Goal: Task Accomplishment & Management: Manage account settings

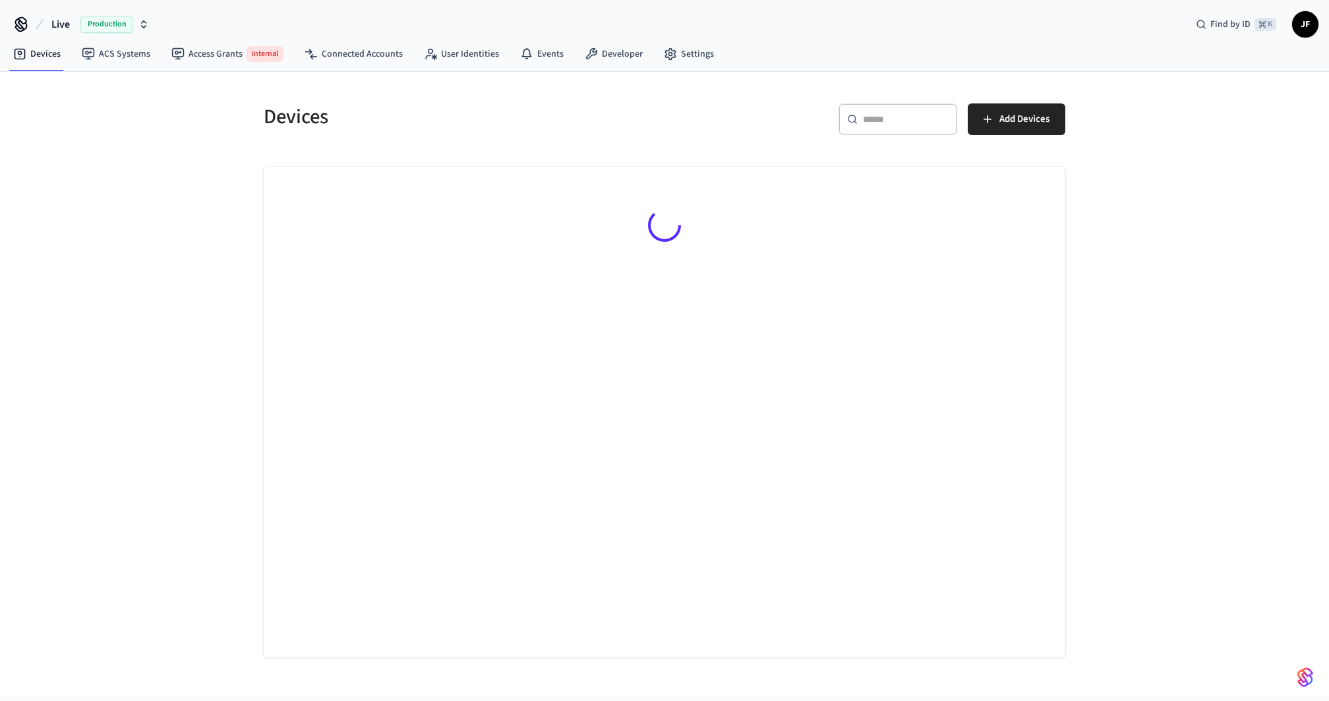
click at [64, 25] on span "Live" at bounding box center [60, 24] width 18 height 16
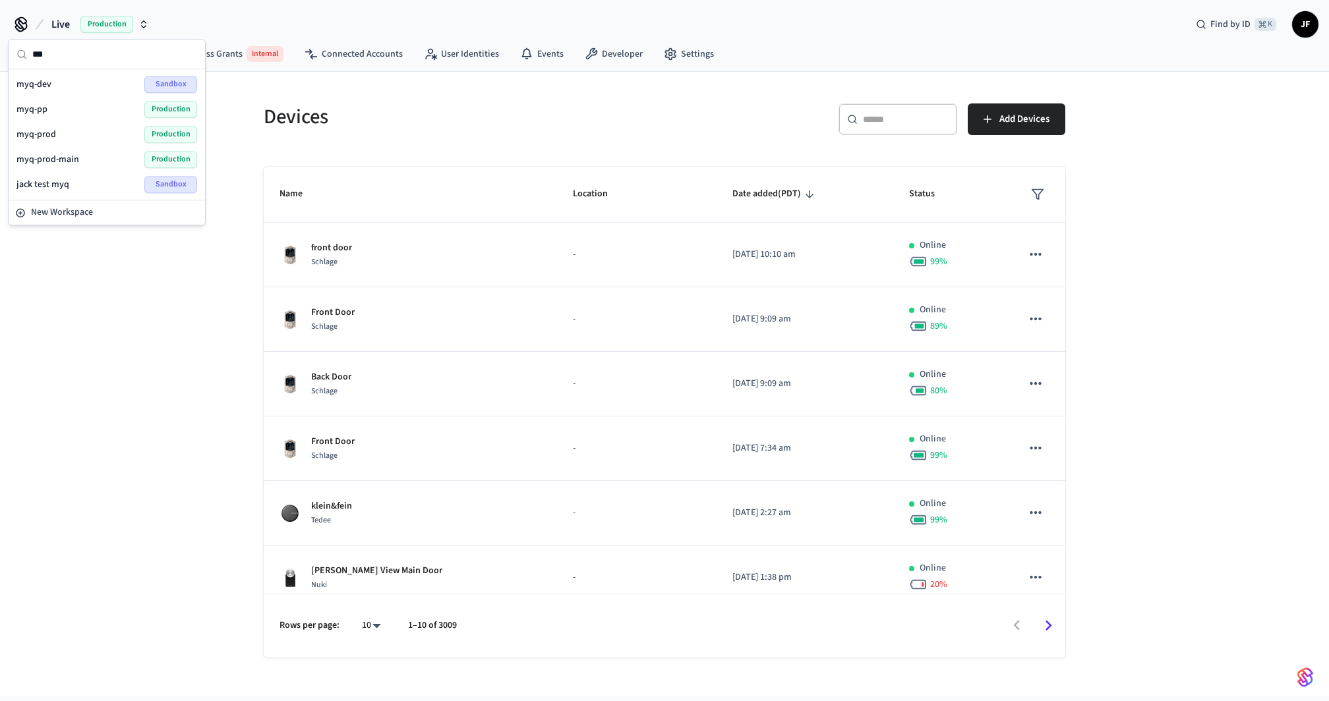
type input "***"
click at [61, 153] on span "myq-prod-main" at bounding box center [47, 159] width 63 height 13
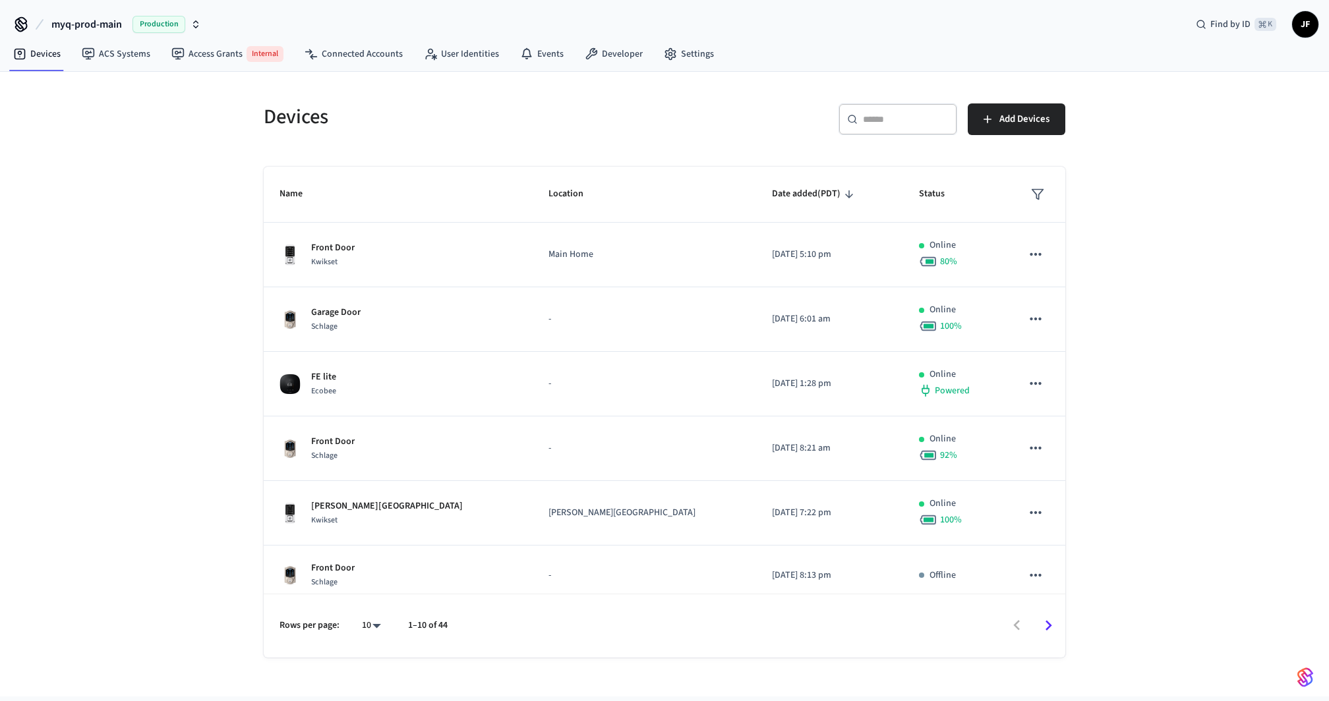
click at [372, 618] on body "myq-prod-main Production Find by ID ⌘ K JF Devices ACS Systems Access Grants In…" at bounding box center [664, 348] width 1329 height 697
click at [369, 616] on li "100" at bounding box center [366, 629] width 35 height 36
type input "***"
click at [339, 40] on nav "Devices ACS Systems Access Grants Internal Connected Accounts User Identities E…" at bounding box center [364, 54] width 722 height 33
click at [339, 57] on link "Connected Accounts" at bounding box center [353, 54] width 119 height 24
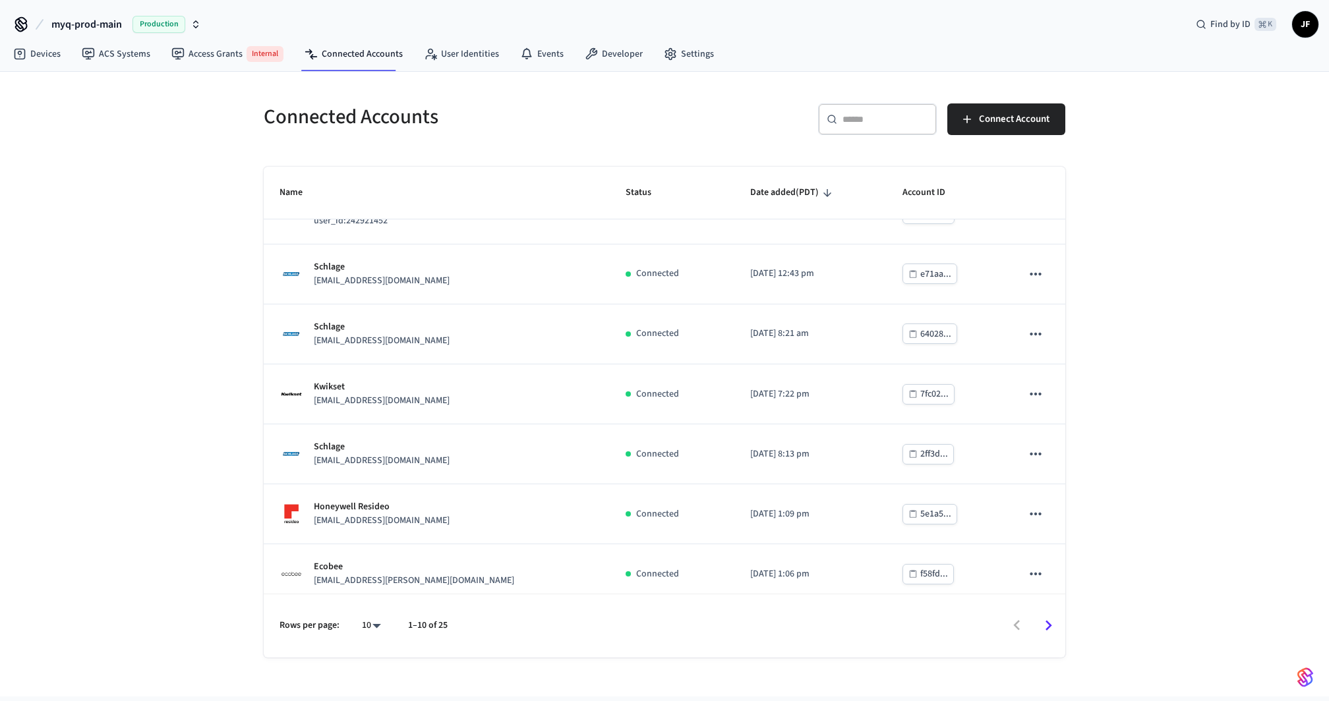
scroll to position [224, 0]
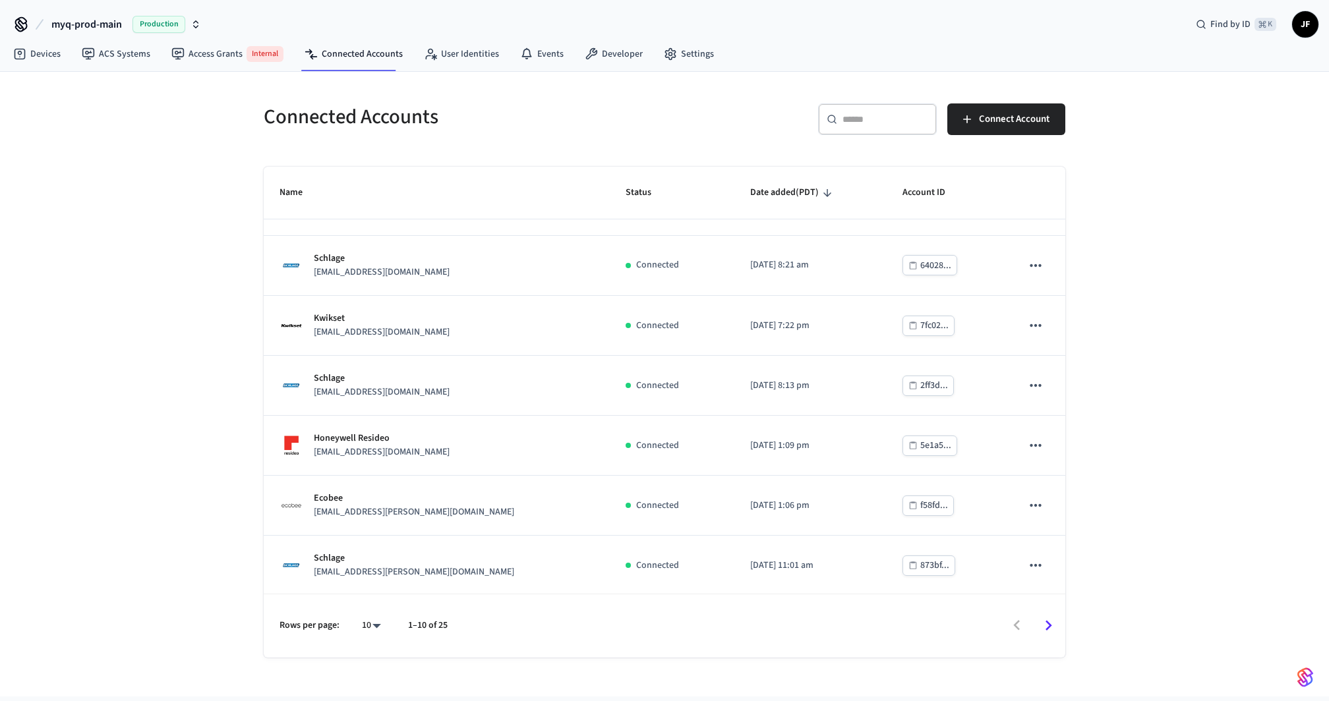
click at [364, 609] on div "Rows per page: 10 ** 1–10 of 25" at bounding box center [664, 626] width 801 height 64
click at [370, 627] on body "myq-prod-main Production Find by ID ⌘ K JF Devices ACS Systems Access Grants In…" at bounding box center [664, 348] width 1329 height 697
click at [372, 581] on li "25" at bounding box center [366, 593] width 35 height 36
type input "**"
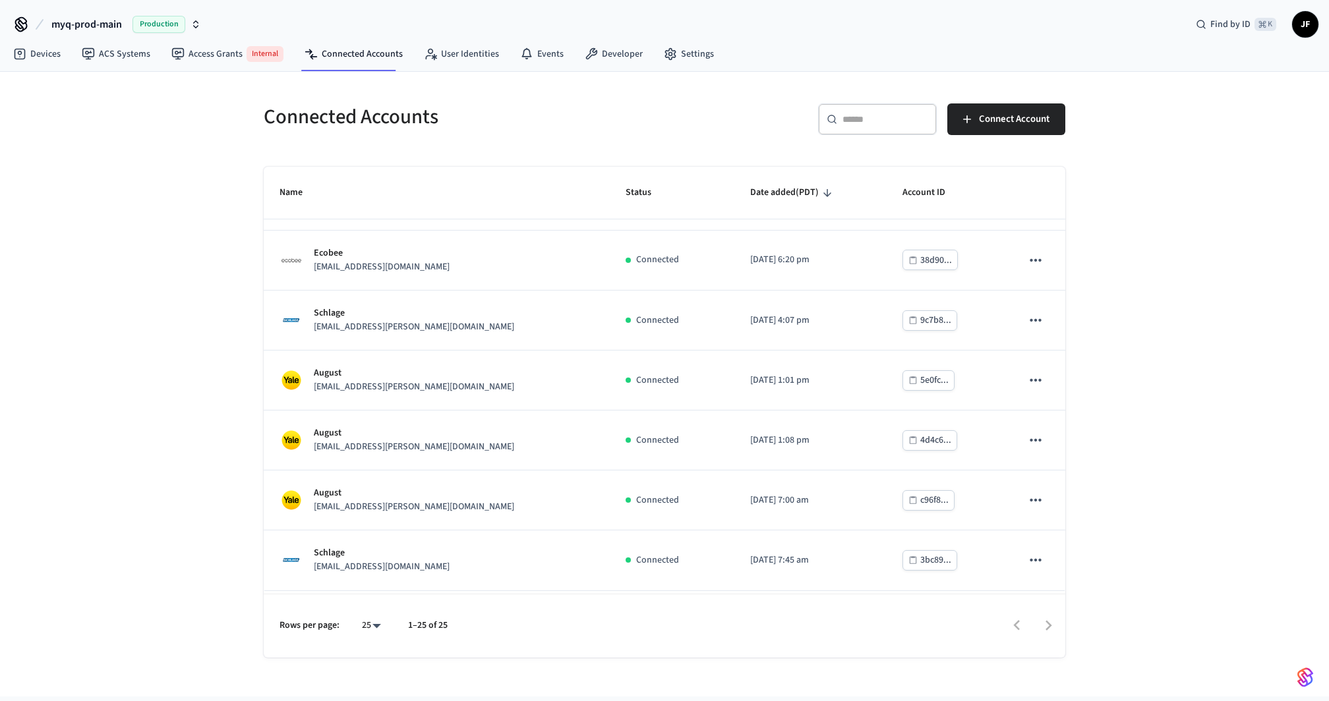
scroll to position [1122, 0]
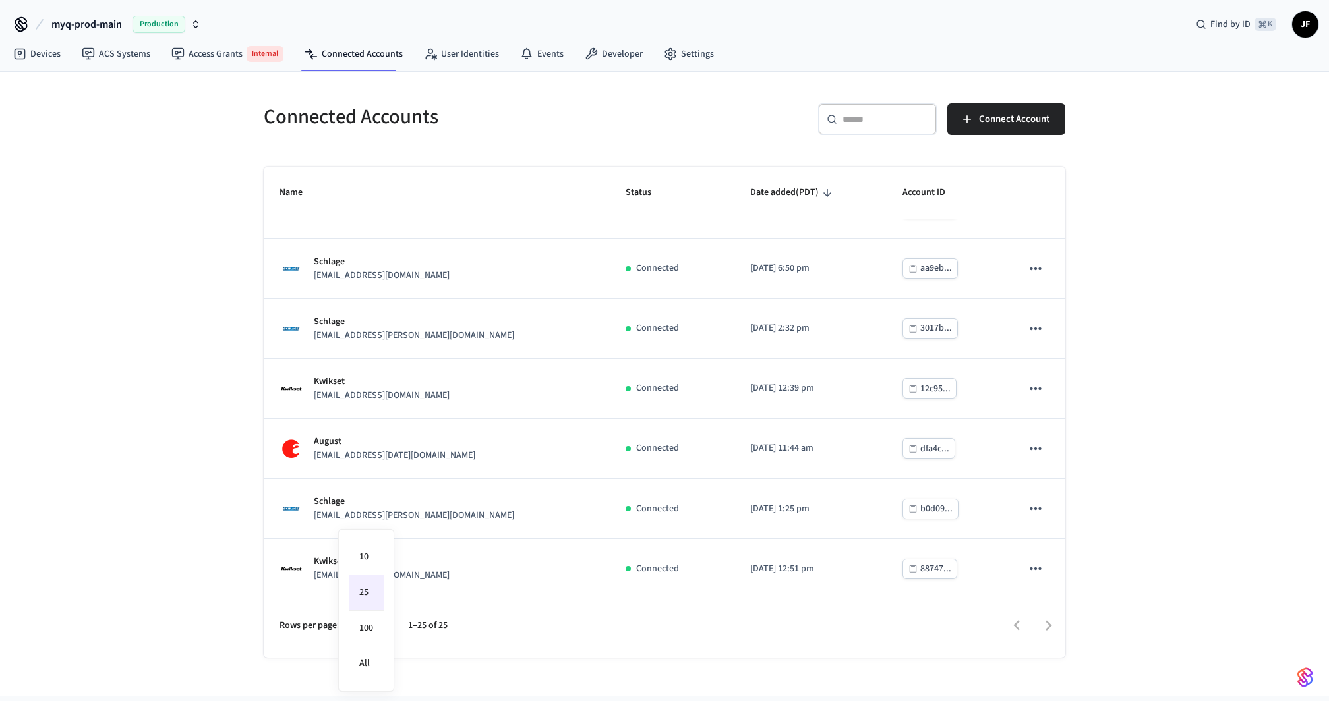
click at [376, 630] on body "myq-prod-main Production Find by ID ⌘ K JF Devices ACS Systems Access Grants In…" at bounding box center [664, 348] width 1329 height 697
click at [374, 587] on li "25" at bounding box center [366, 593] width 35 height 36
click at [210, 446] on div "Connected Accounts ​ ​ Connect Account Name Status Date added (PDT) Account ID …" at bounding box center [664, 384] width 1329 height 625
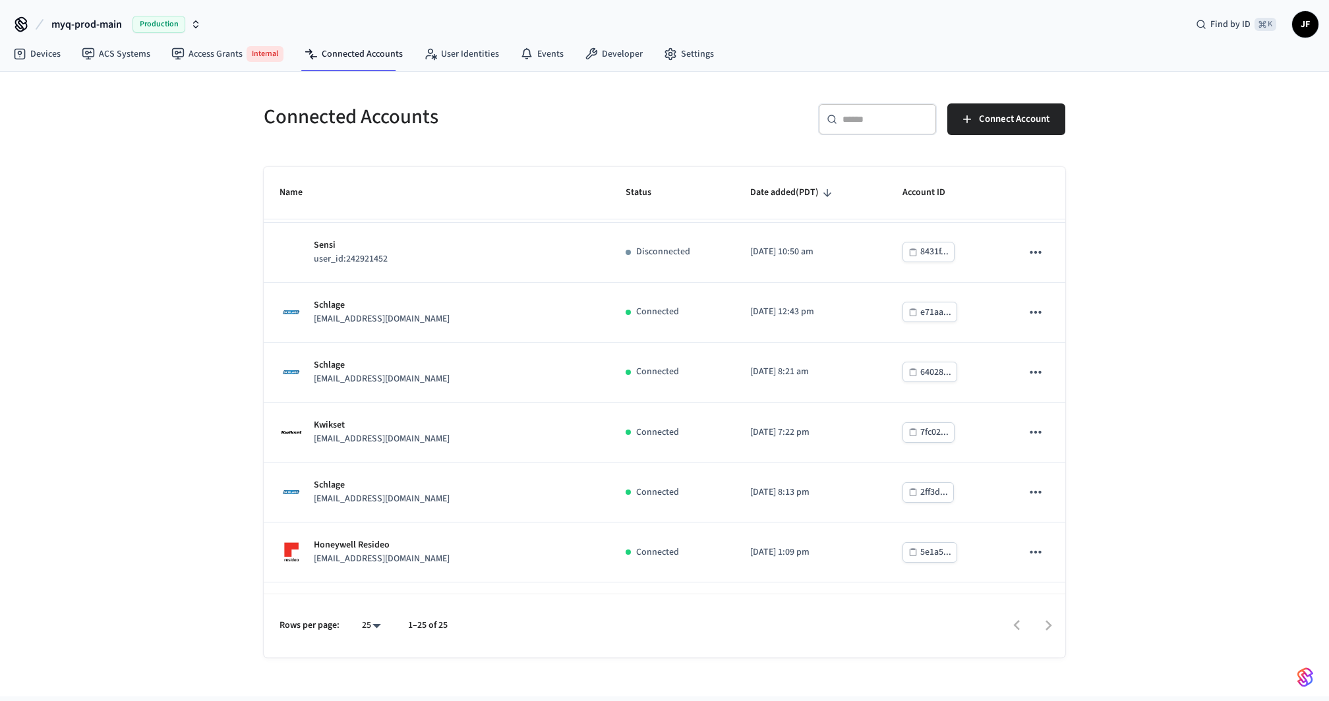
scroll to position [0, 0]
click at [485, 128] on h5 "Connected Accounts" at bounding box center [460, 116] width 393 height 27
click at [604, 118] on h5 "Connected Accounts" at bounding box center [460, 116] width 393 height 27
click at [585, 131] on div "Connected Accounts" at bounding box center [452, 117] width 409 height 58
click at [1093, 49] on div "Devices ACS Systems Access Grants Internal Connected Accounts User Identities E…" at bounding box center [664, 55] width 1329 height 34
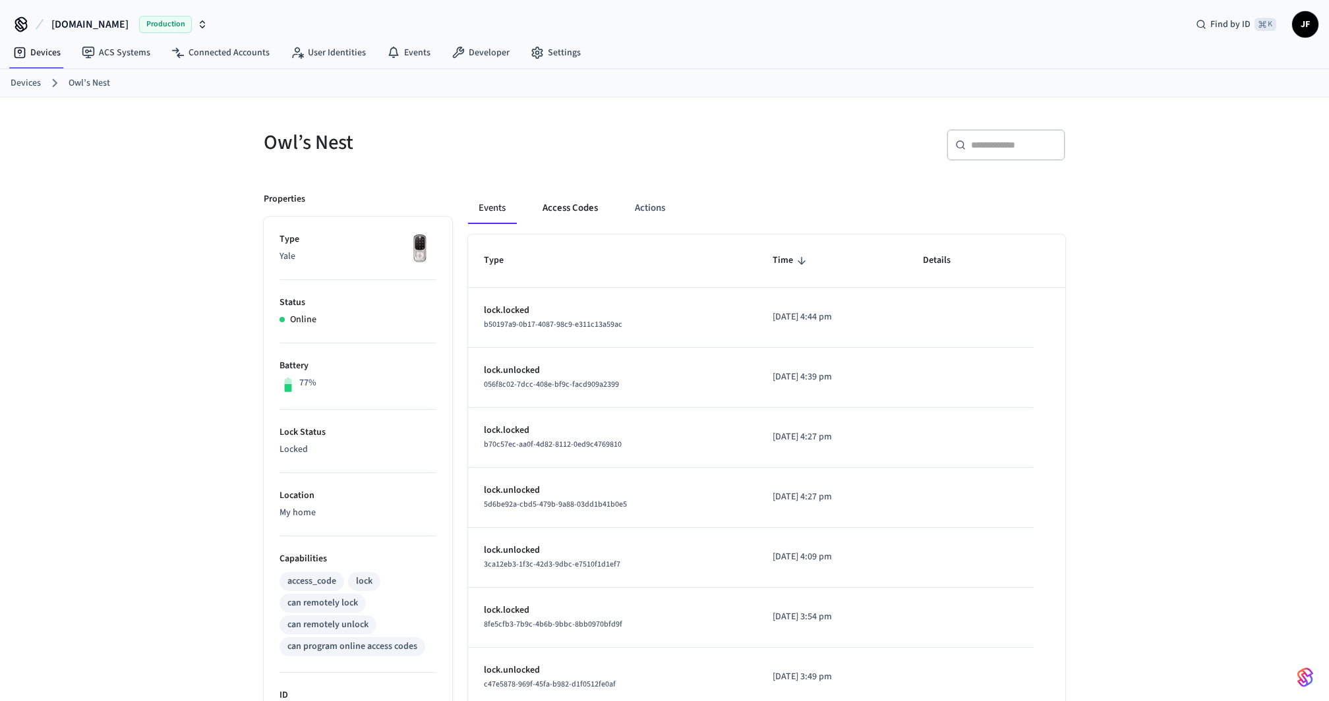
click at [582, 210] on button "Access Codes" at bounding box center [570, 208] width 76 height 32
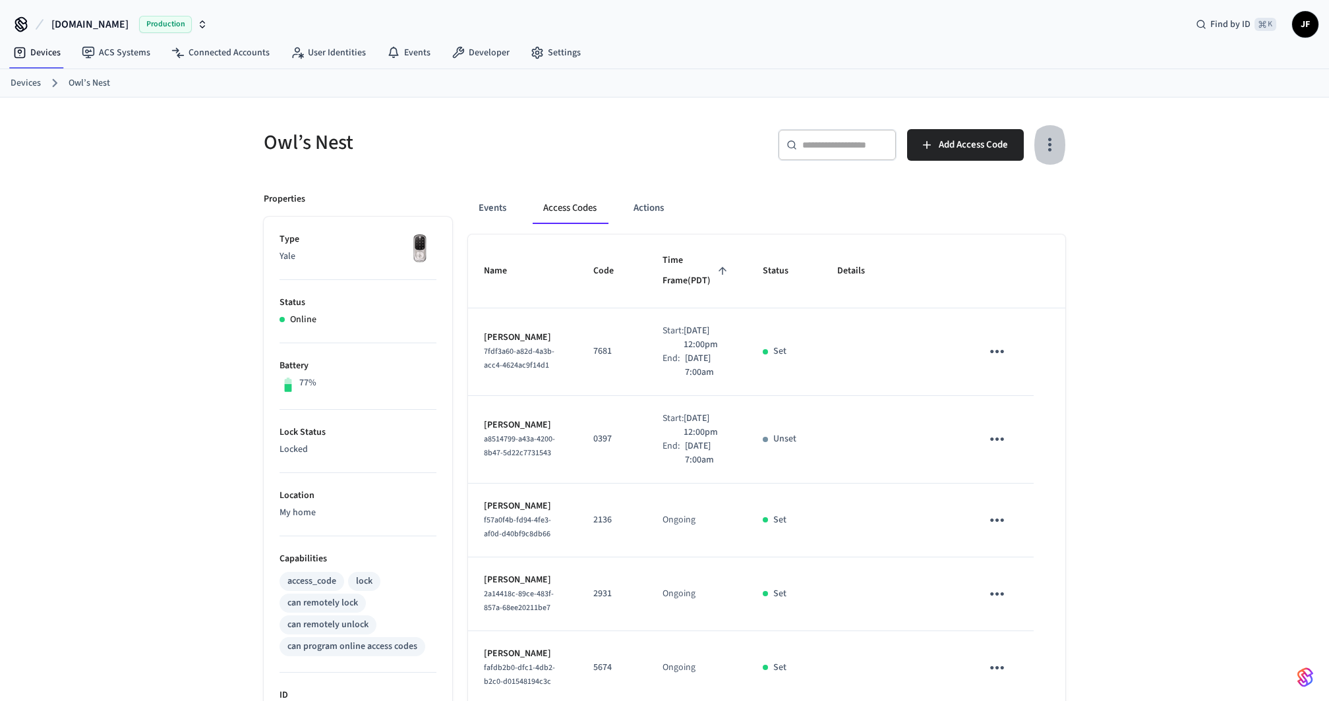
click at [1051, 142] on icon "button" at bounding box center [1049, 144] width 20 height 20
click at [983, 185] on li "Show unmanaged access codes on device" at bounding box center [965, 198] width 185 height 35
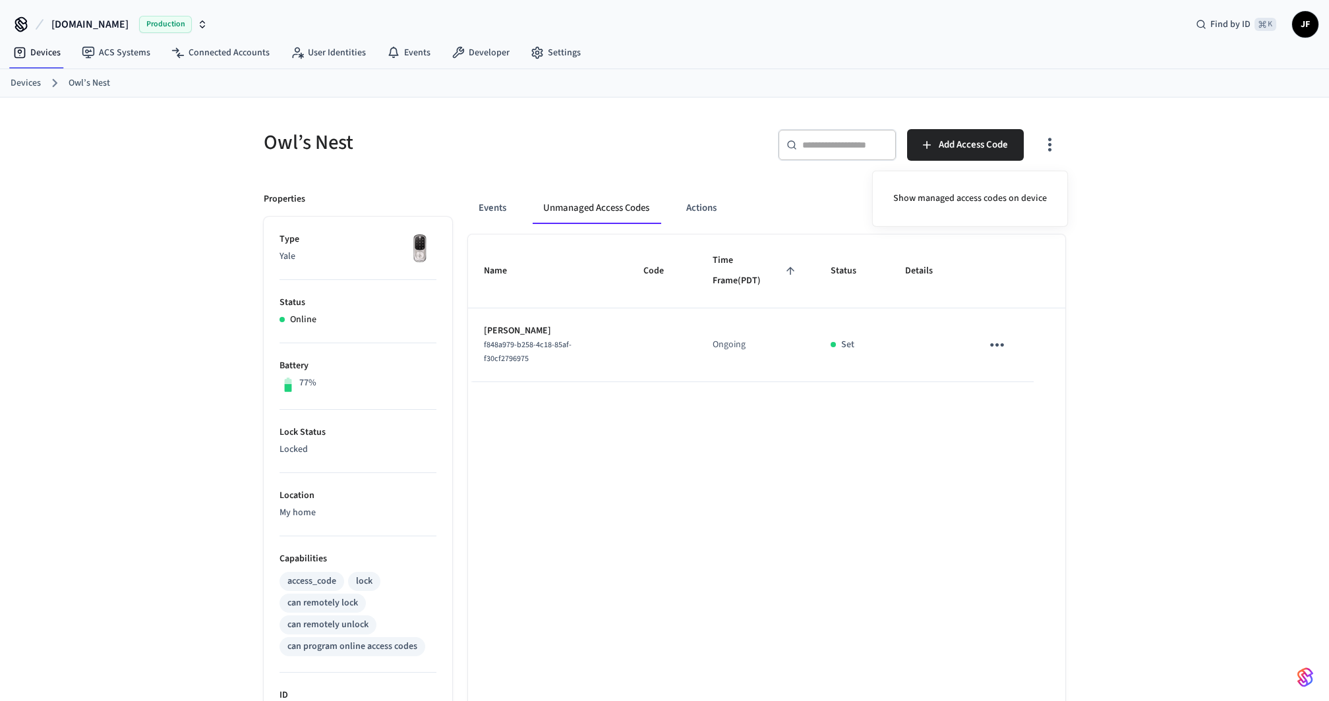
click at [1144, 332] on div at bounding box center [664, 350] width 1329 height 701
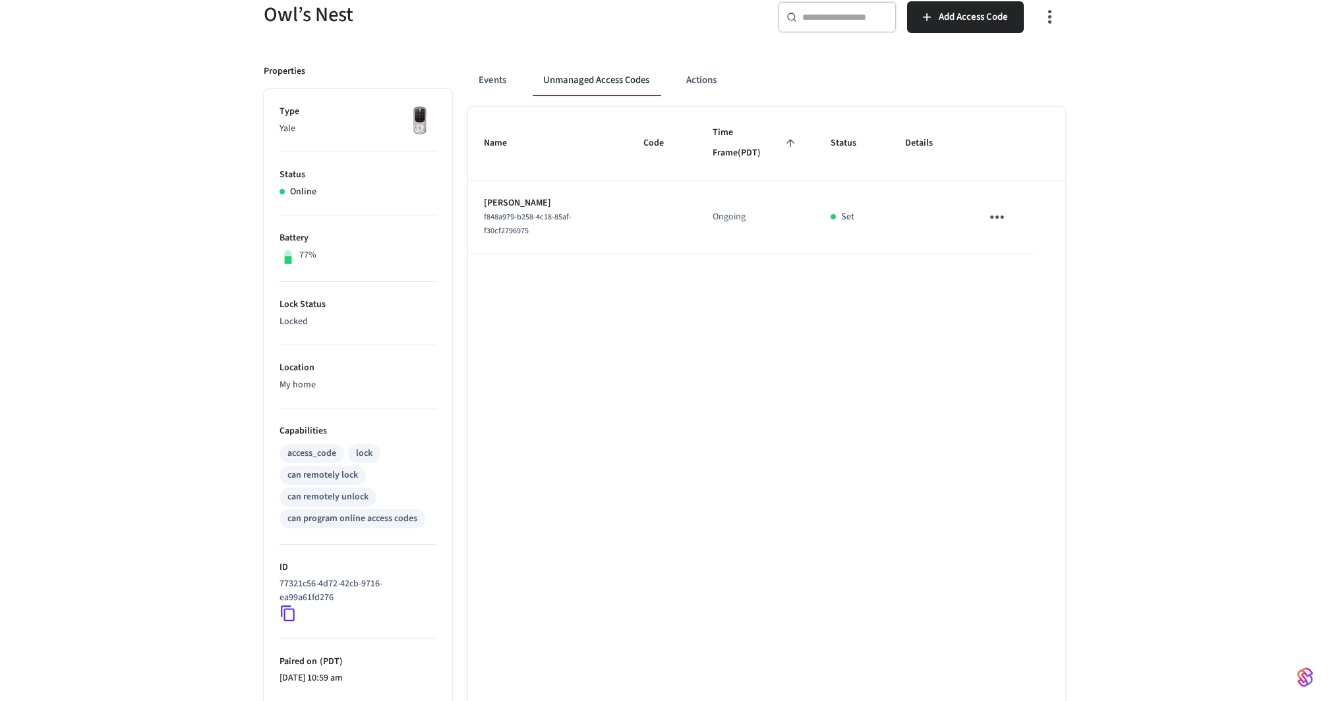
scroll to position [123, 0]
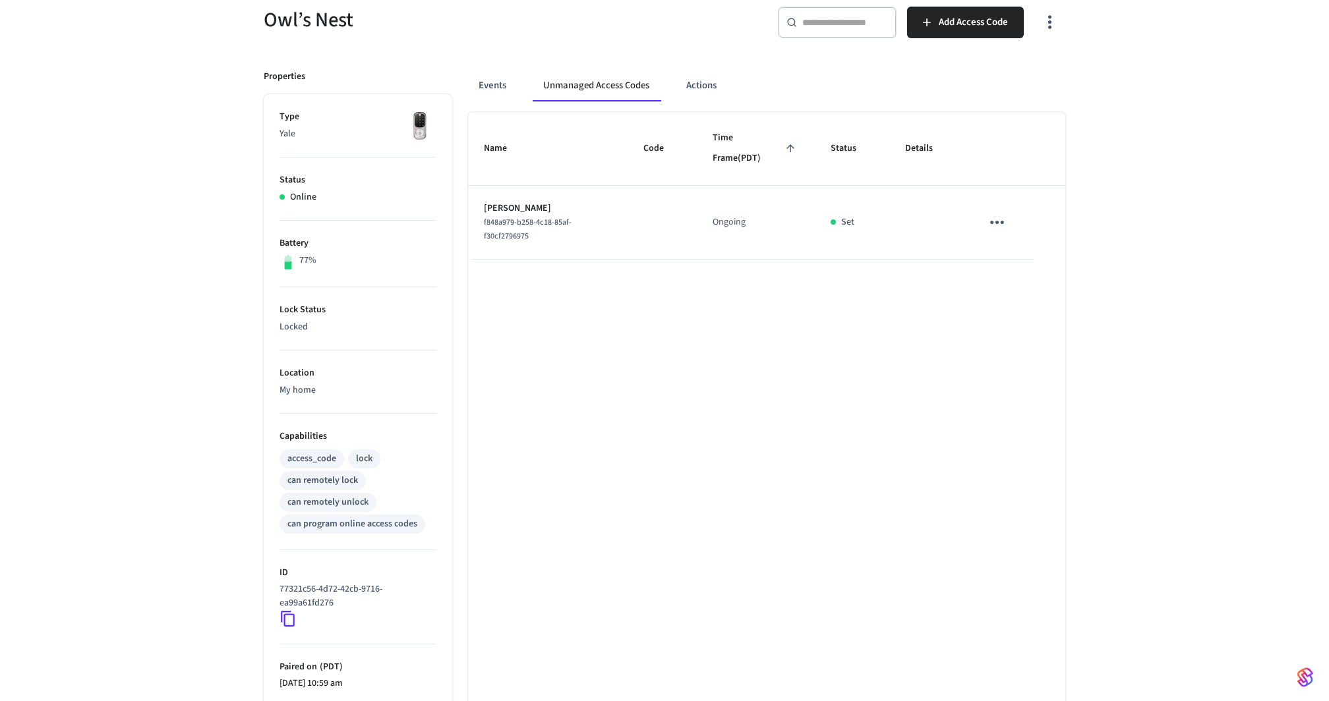
click at [1172, 294] on div "Owl’s Nest ​ ​ Add Access Code Properties Type Yale Status Online Battery 77% L…" at bounding box center [664, 404] width 1329 height 858
click at [1003, 212] on icon "sticky table" at bounding box center [997, 222] width 20 height 20
click at [1134, 138] on div at bounding box center [664, 350] width 1329 height 701
click at [476, 73] on button "Events" at bounding box center [492, 86] width 49 height 32
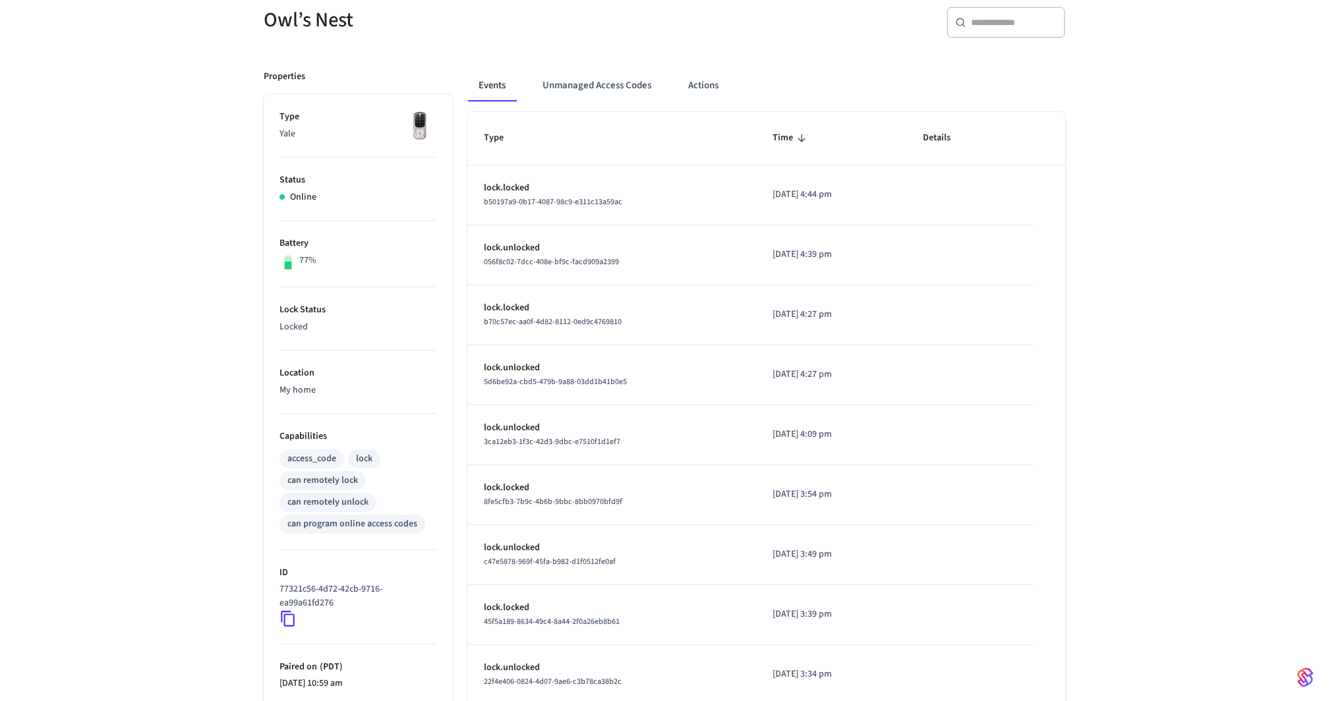
click at [1000, 21] on input "text" at bounding box center [1014, 22] width 86 height 13
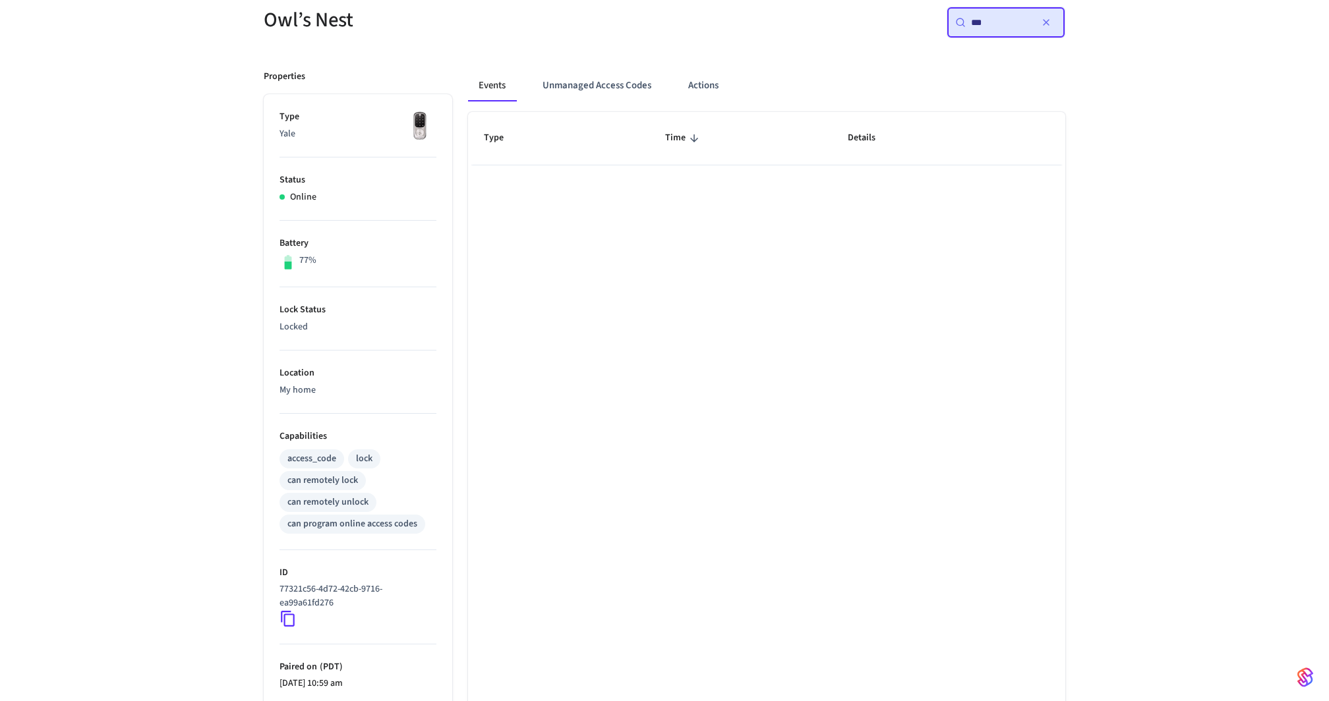
type input "****"
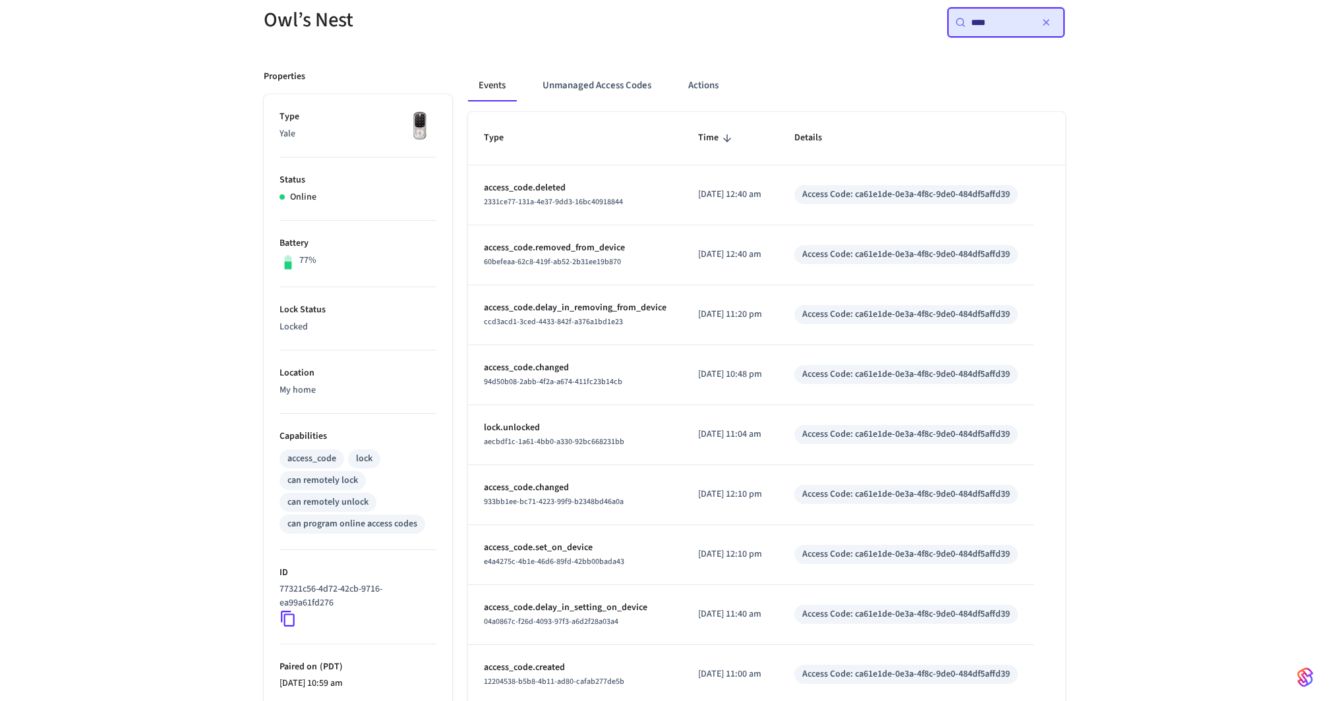
type input "****"
click at [621, 84] on button "Unmanaged Access Codes" at bounding box center [597, 86] width 130 height 32
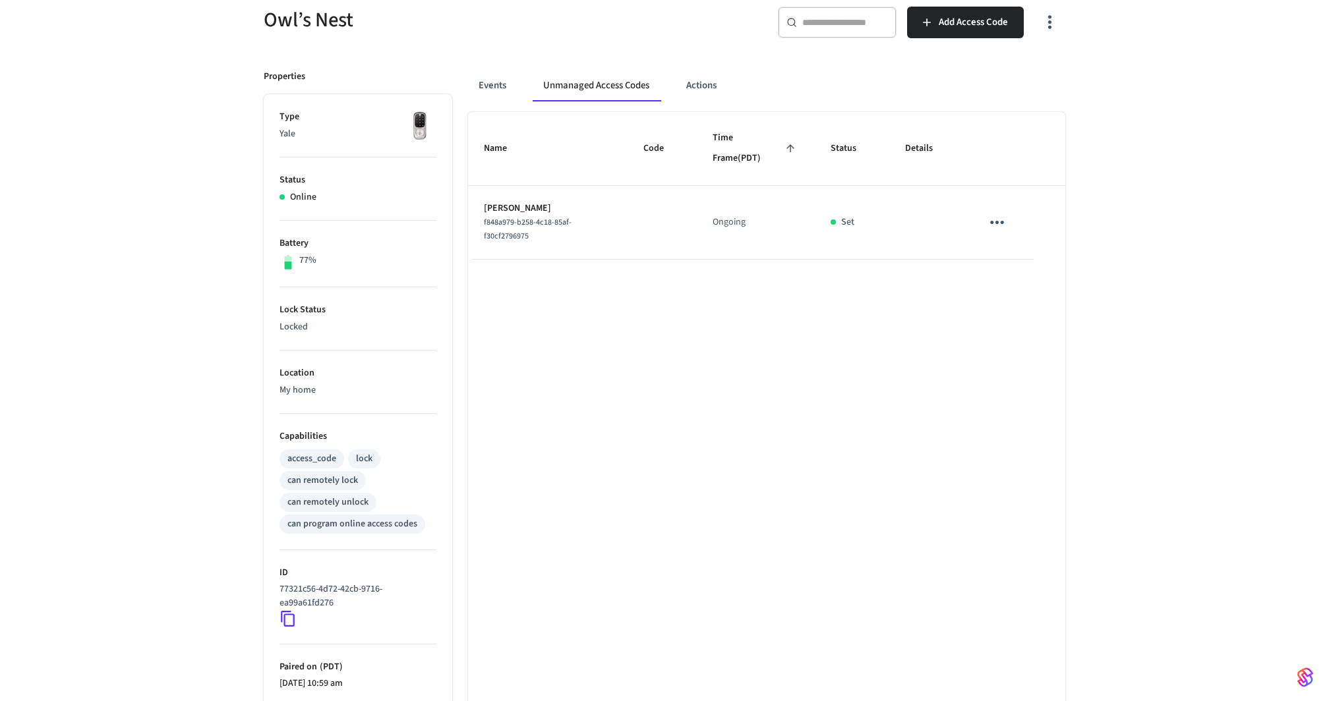
click at [1006, 221] on icon "sticky table" at bounding box center [997, 222] width 20 height 20
click at [1025, 287] on li "Delete" at bounding box center [1055, 294] width 117 height 35
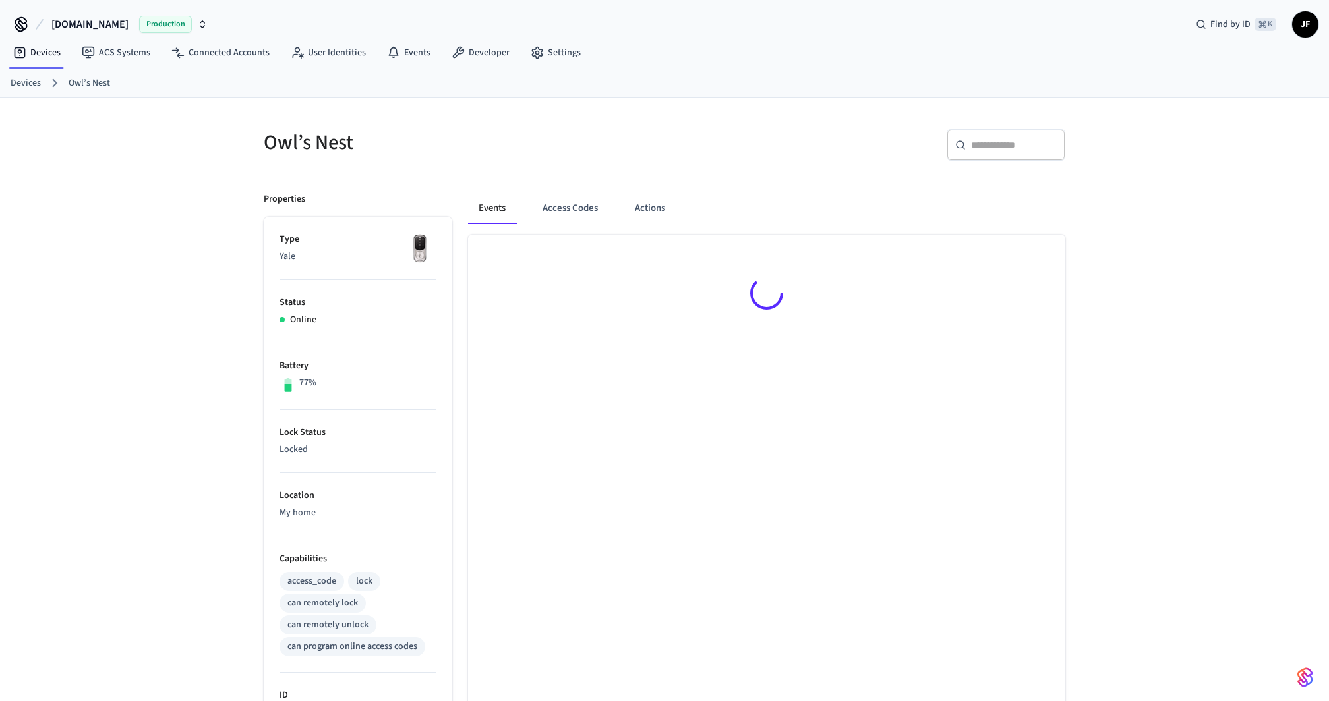
scroll to position [20, 0]
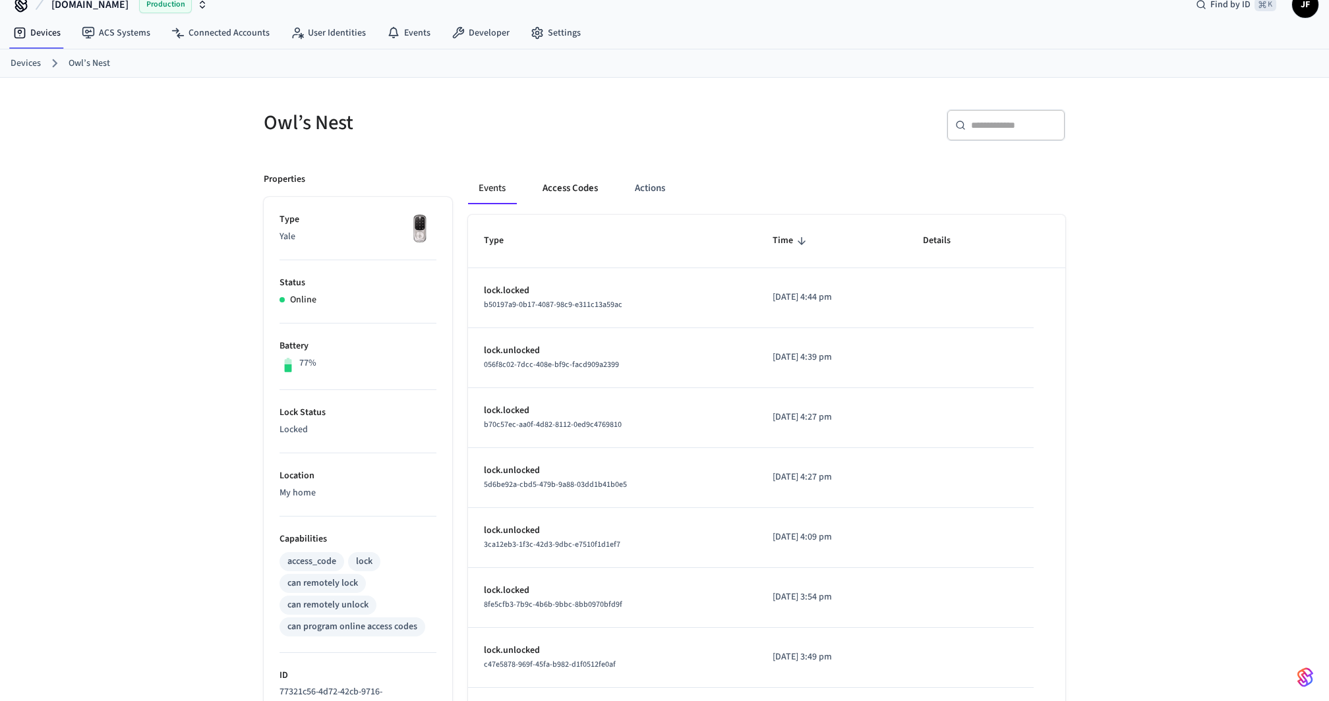
click at [571, 188] on button "Access Codes" at bounding box center [570, 189] width 76 height 32
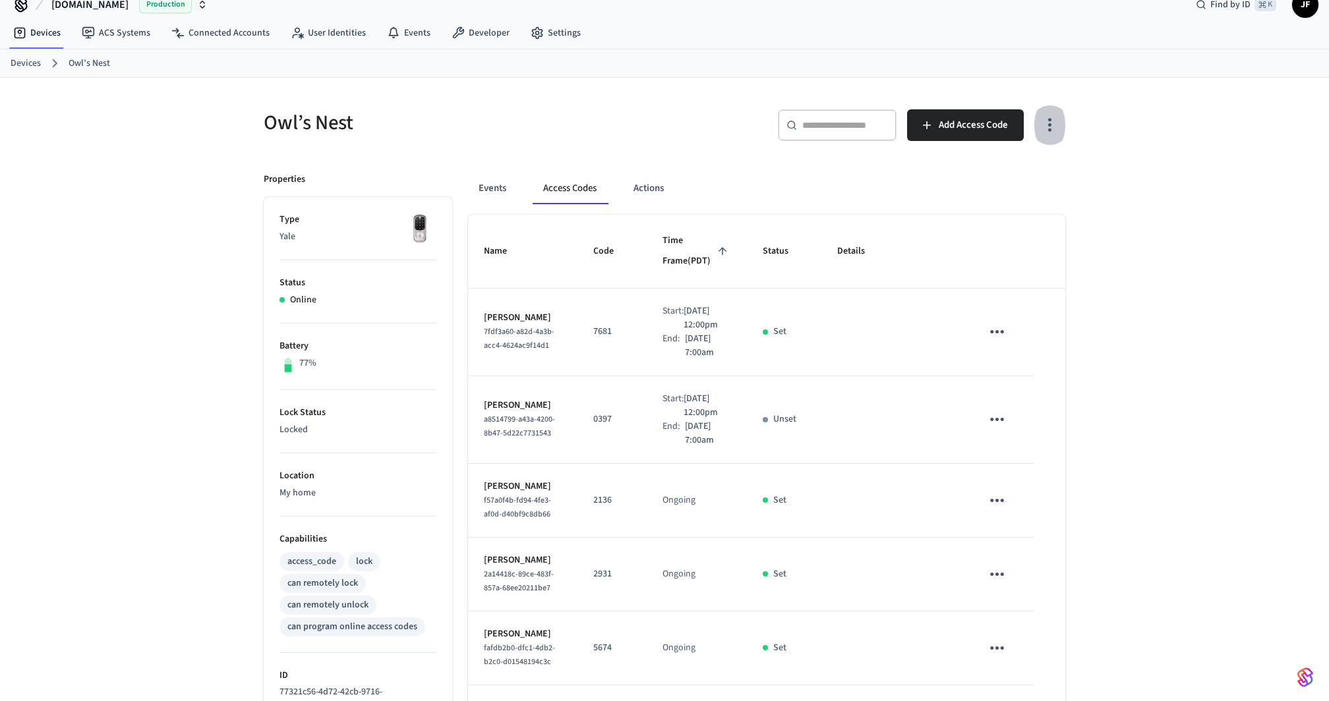
click at [1051, 133] on icon "button" at bounding box center [1049, 125] width 20 height 20
click at [979, 187] on li "Show unmanaged access codes on device" at bounding box center [965, 178] width 185 height 35
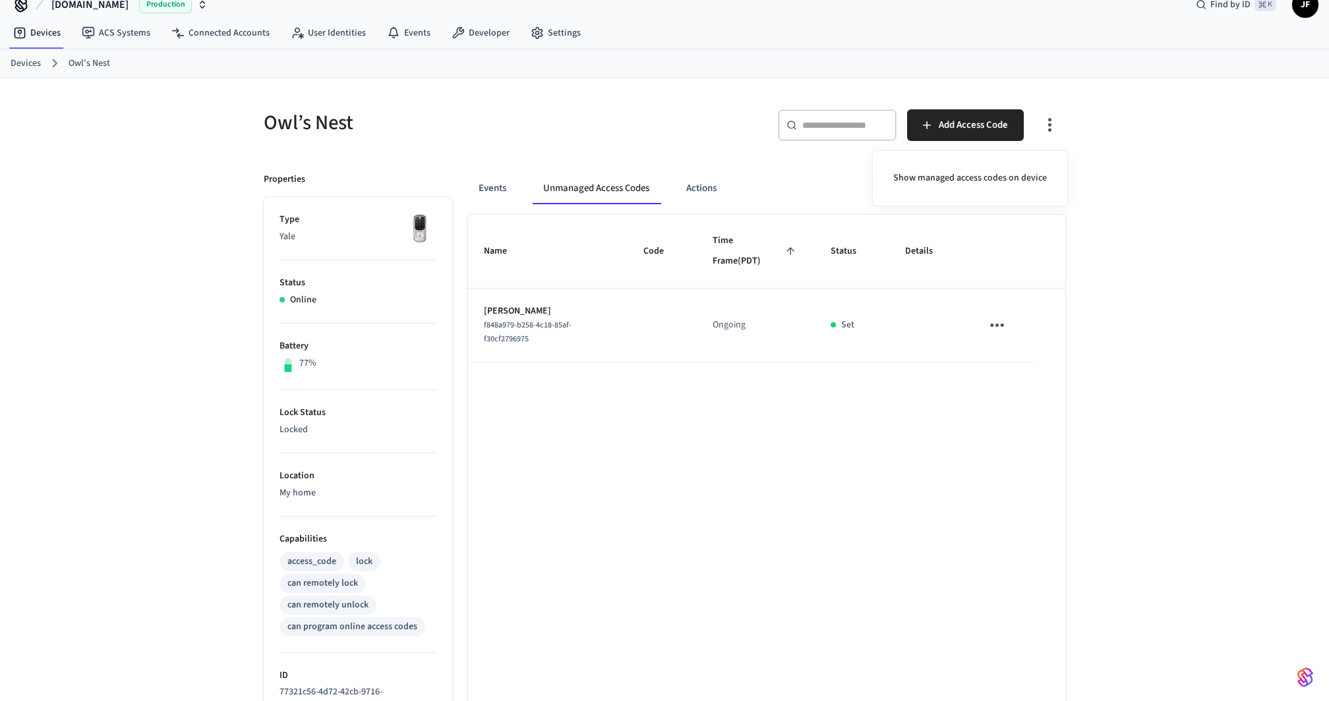
click at [1146, 277] on div at bounding box center [664, 350] width 1329 height 701
click at [1146, 277] on div "Owl’s Nest ​ ​ Add Access Code Properties Type Yale Status Online Battery 77% L…" at bounding box center [664, 507] width 1329 height 858
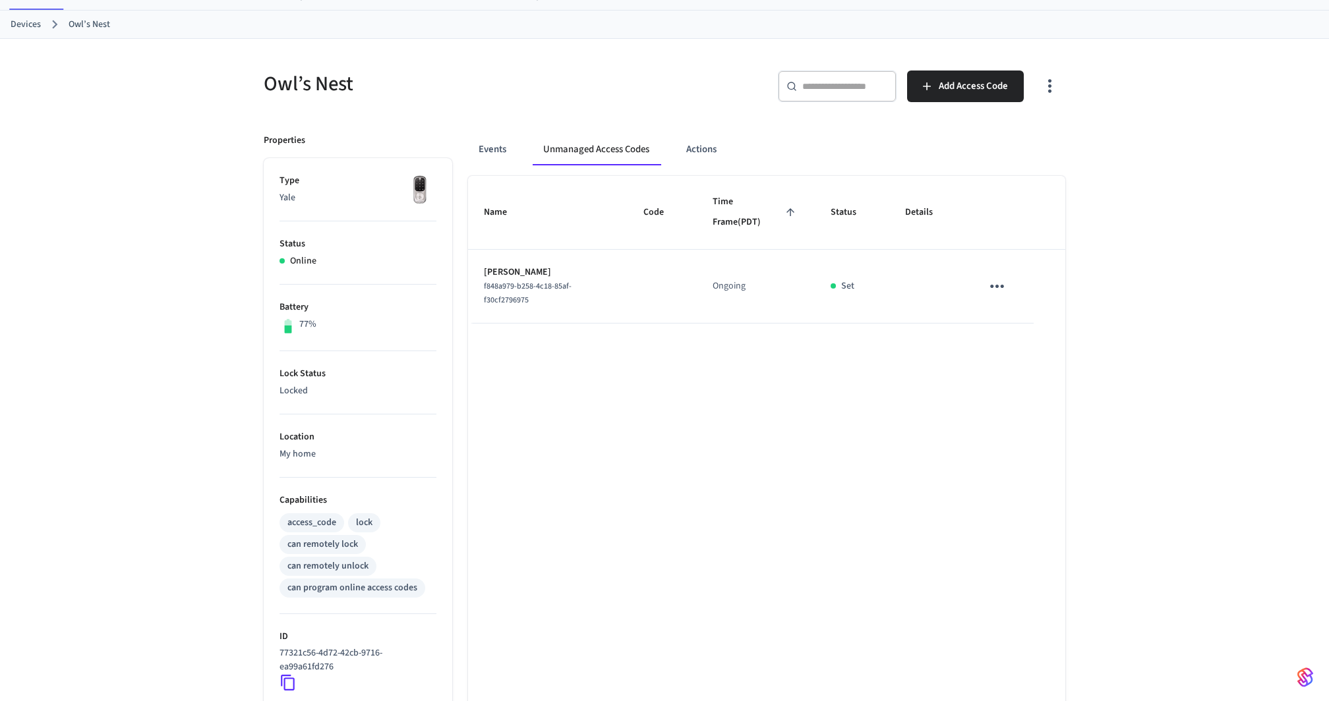
scroll to position [67, 0]
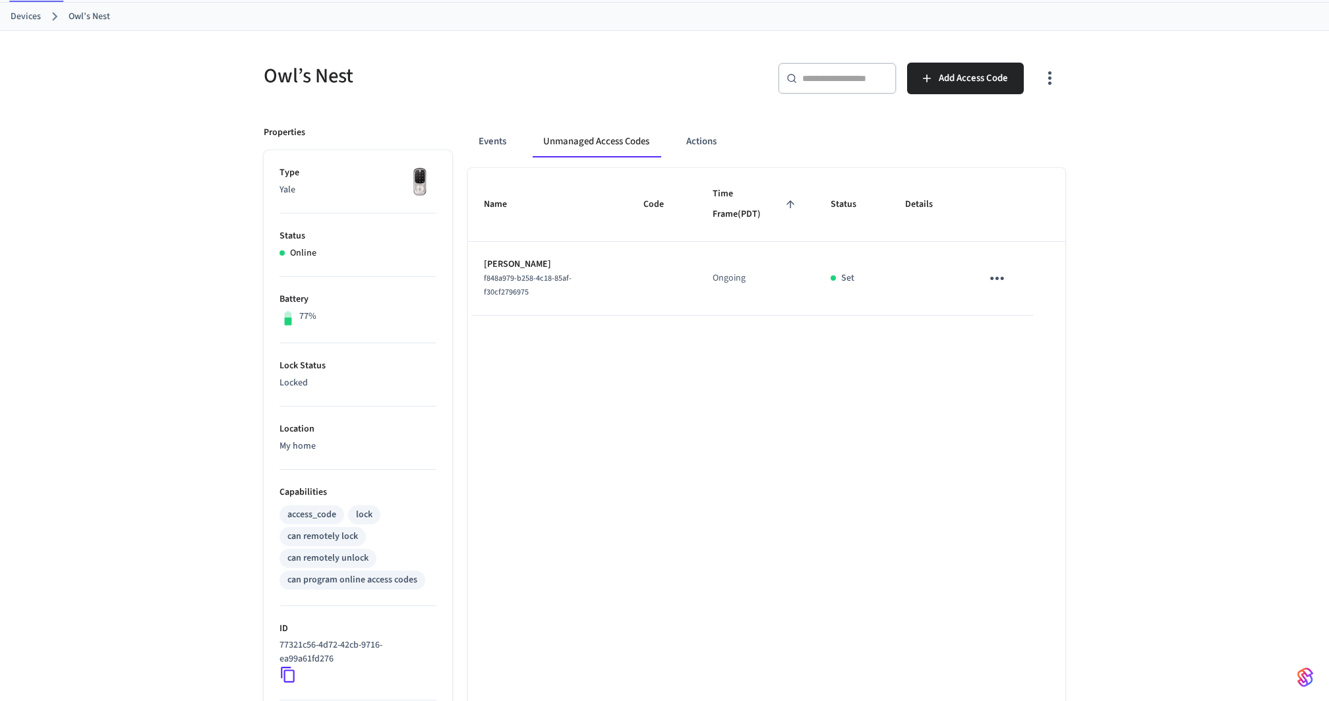
click at [735, 133] on div "Events Unmanaged Access Codes Actions" at bounding box center [766, 142] width 597 height 32
click at [493, 141] on button "Events" at bounding box center [492, 142] width 49 height 32
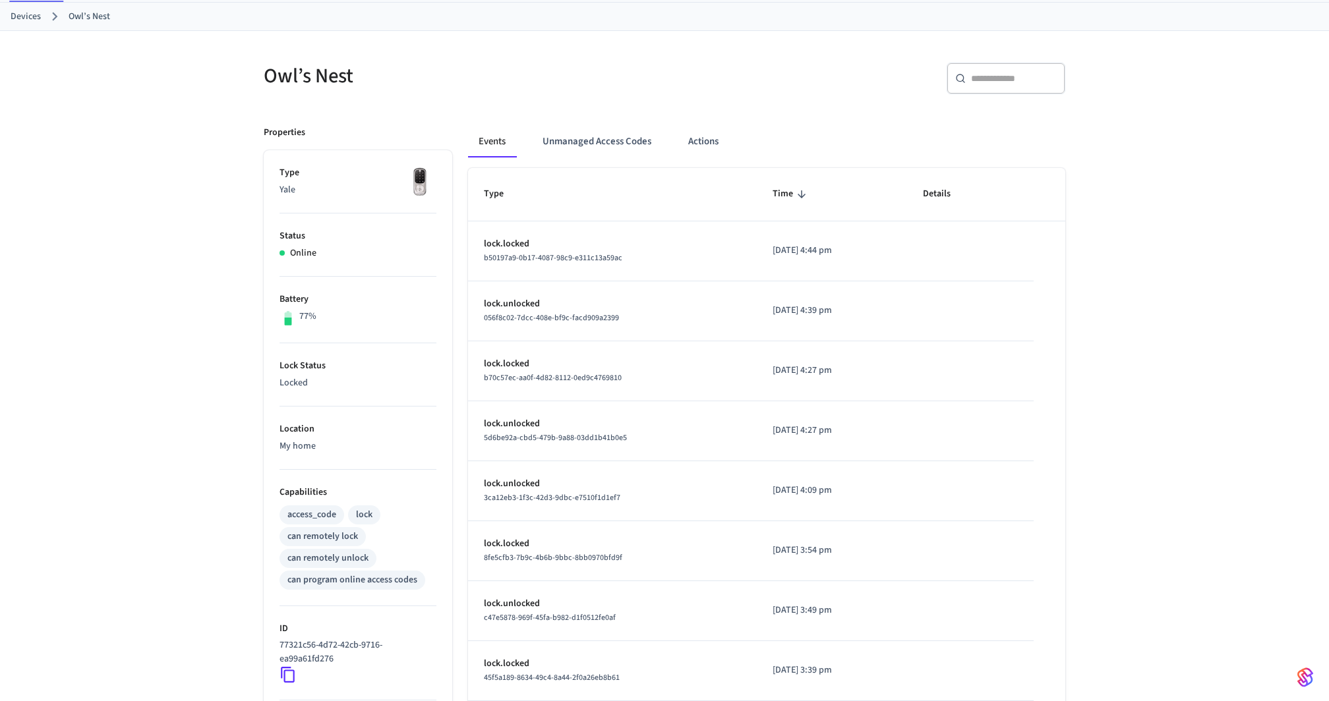
click at [621, 92] on div "Owl’s Nest" at bounding box center [452, 76] width 409 height 58
click at [611, 119] on div "Events Unmanaged Access Codes Actions Type Time Details lock.locked b50197a9-0b…" at bounding box center [758, 499] width 613 height 779
click at [604, 131] on button "Unmanaged Access Codes" at bounding box center [597, 142] width 130 height 32
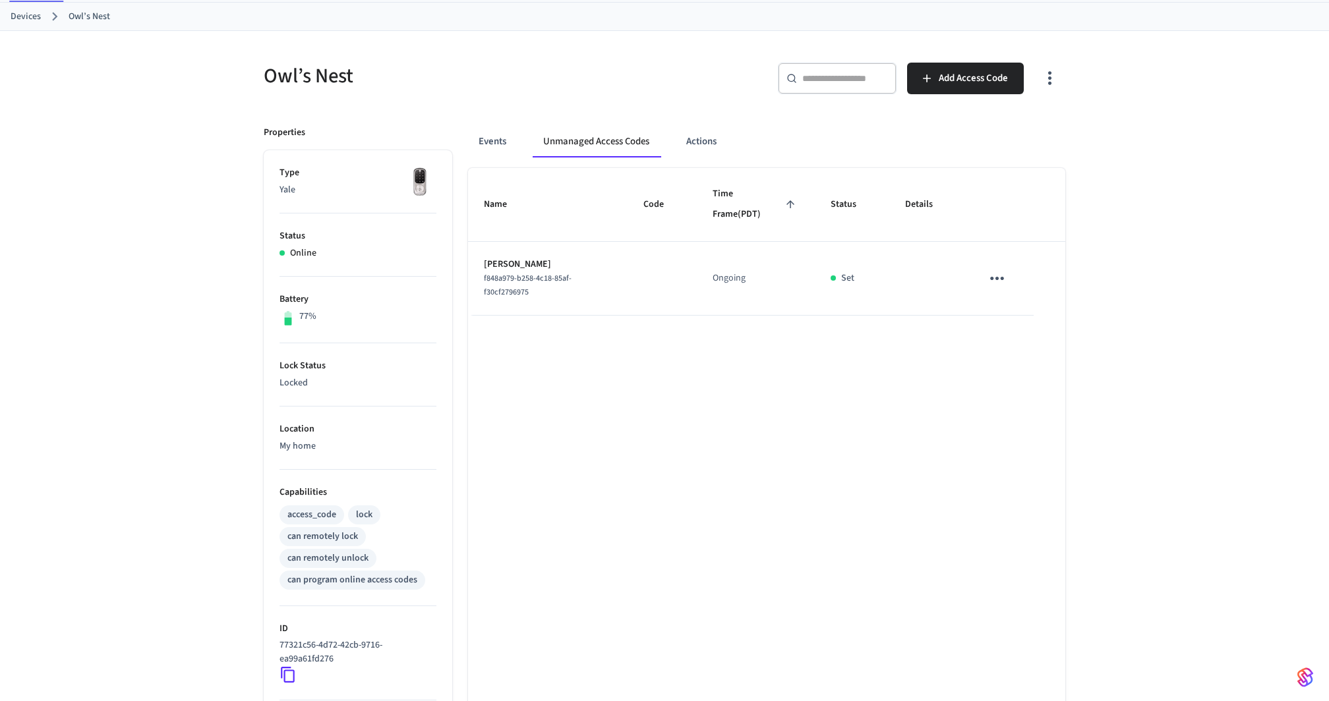
click at [1047, 77] on icon "button" at bounding box center [1049, 78] width 20 height 20
click at [980, 120] on li "Show managed access codes on device" at bounding box center [970, 131] width 175 height 35
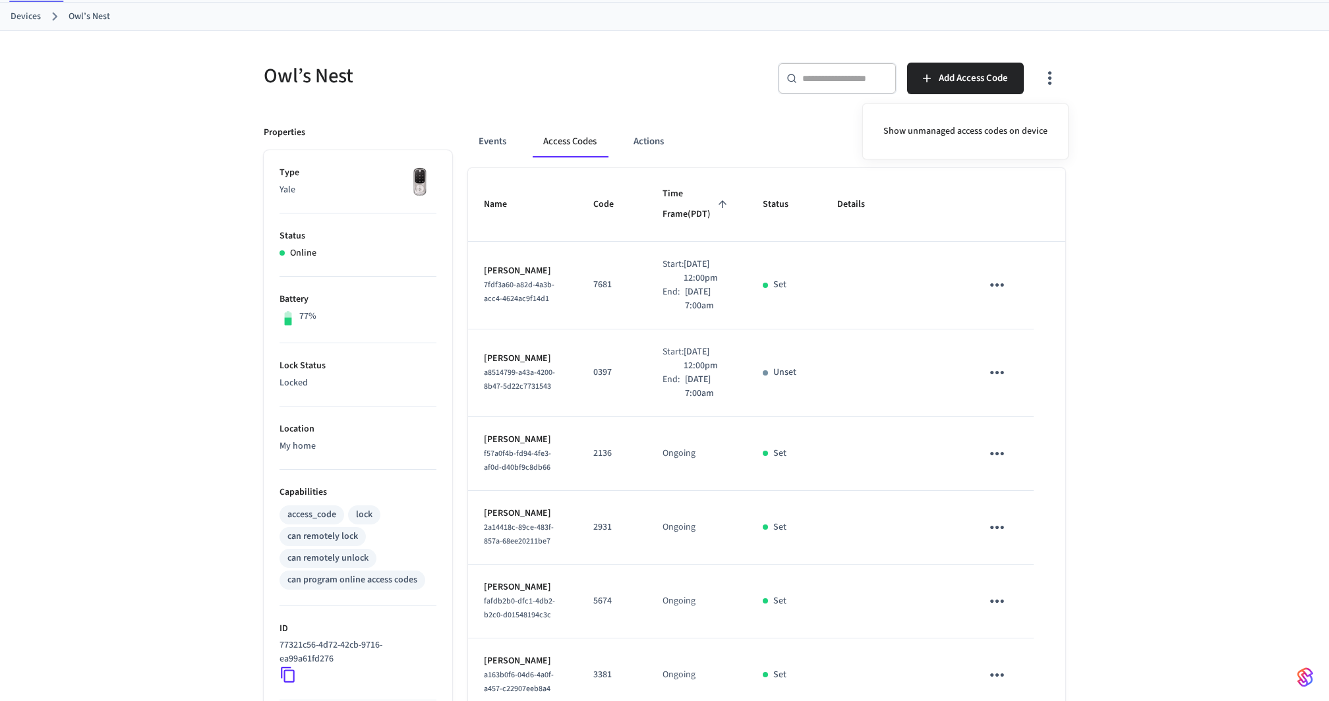
click at [1139, 382] on div at bounding box center [664, 350] width 1329 height 701
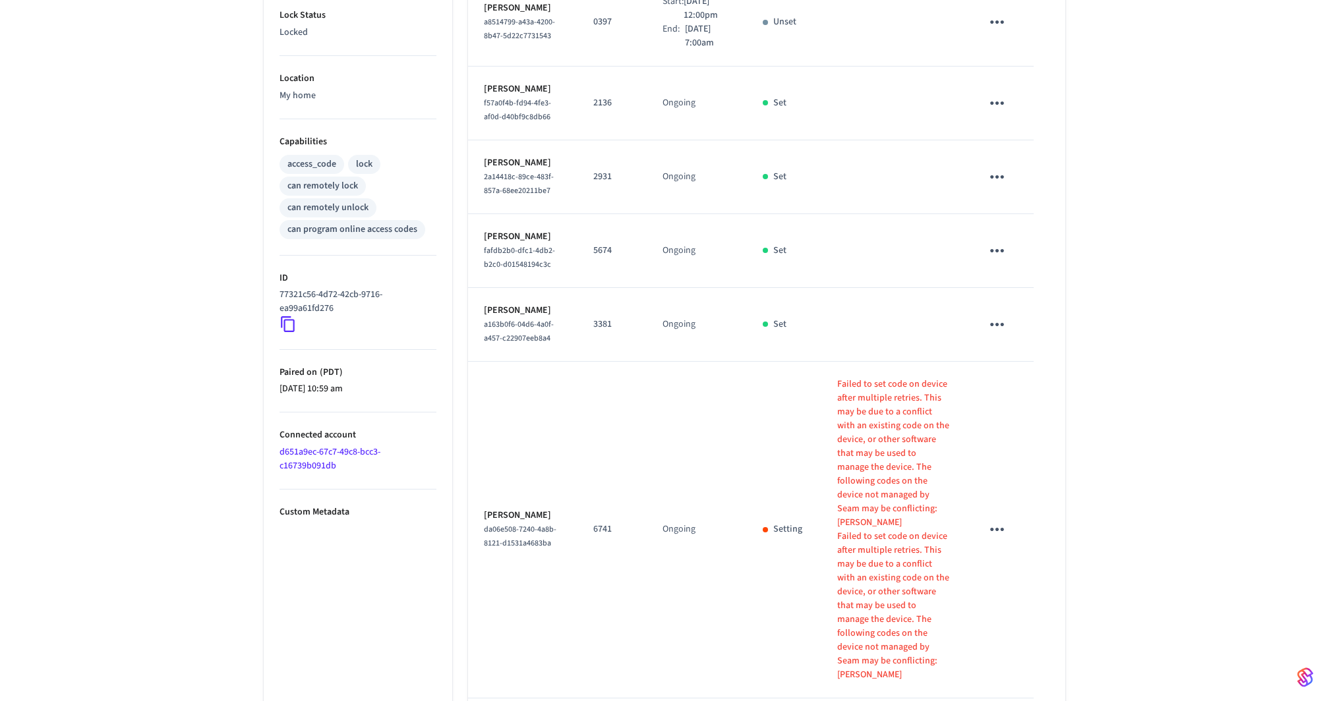
scroll to position [447, 0]
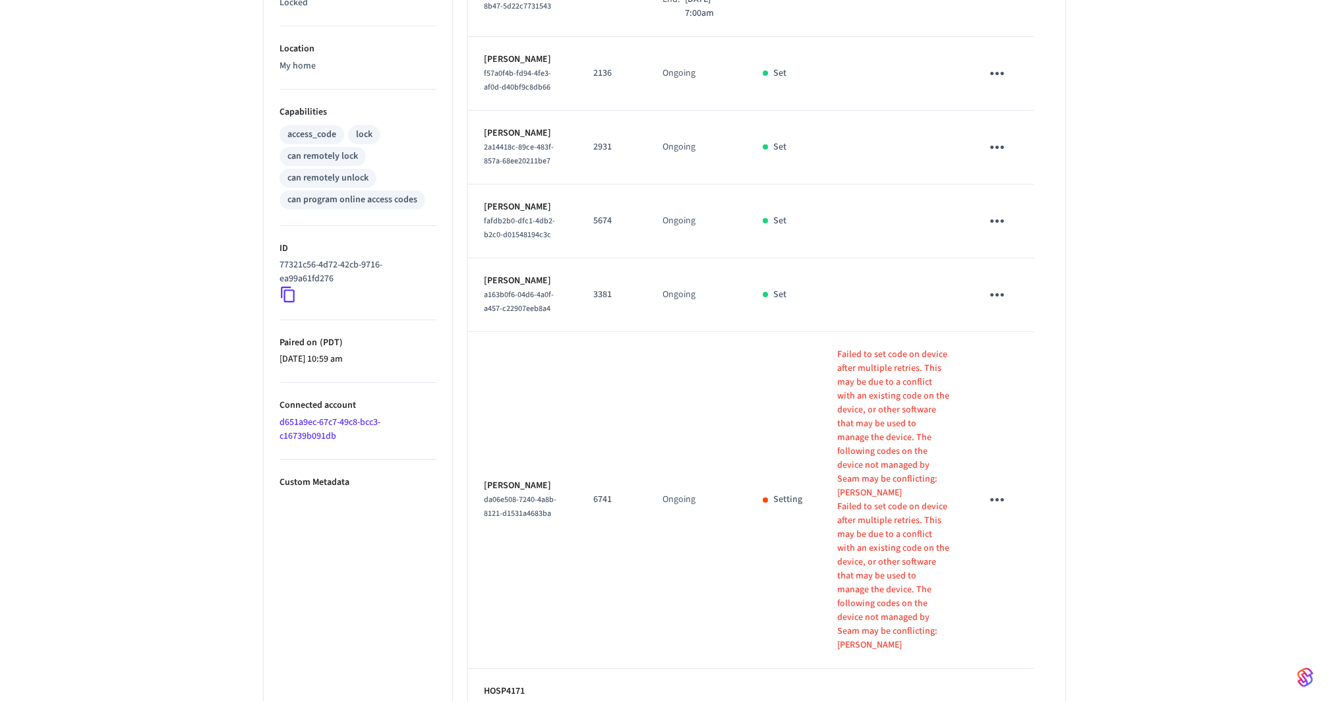
click at [1059, 376] on table "Name Code Time Frame (PDT) Status Details [PERSON_NAME] 7fdf3a60-a82d-4a3b-acc4…" at bounding box center [766, 339] width 597 height 1103
click at [1086, 366] on div "Owl’s Nest ​ ​ Add Access Code Properties Type Yale Status Online Battery 77% L…" at bounding box center [664, 303] width 1329 height 1304
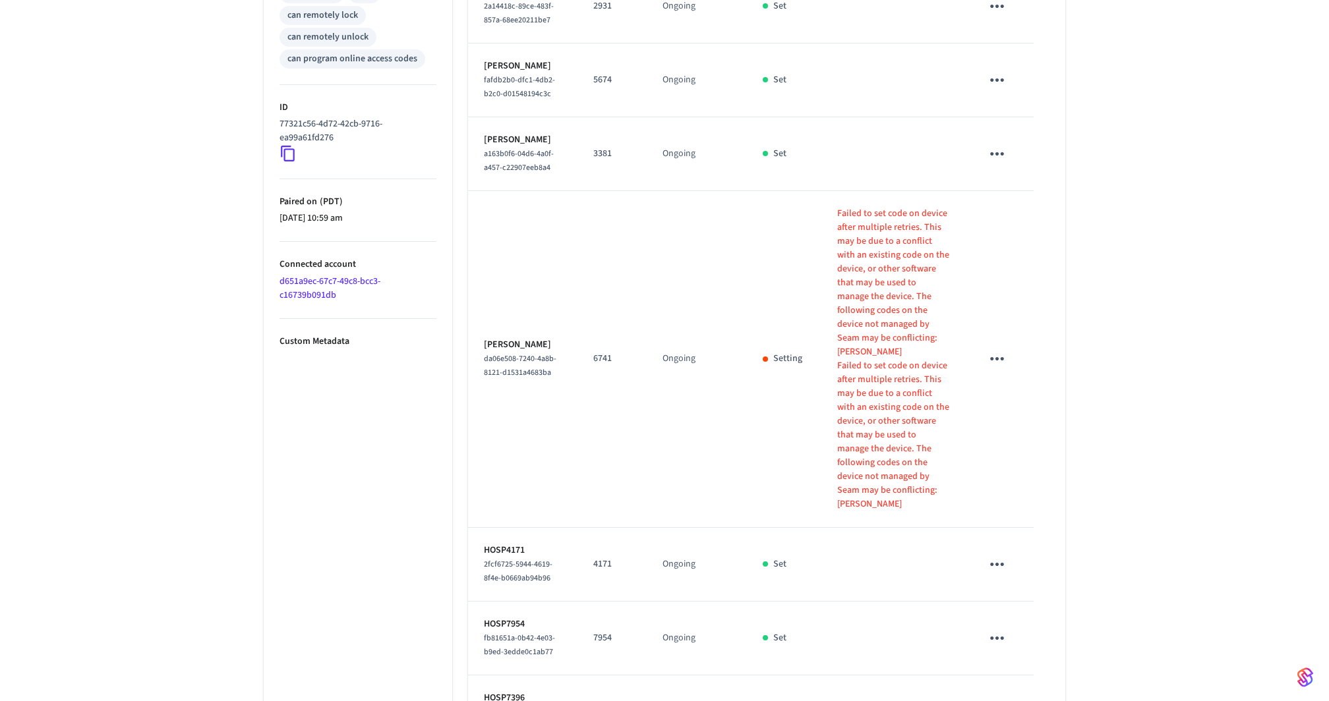
scroll to position [597, 0]
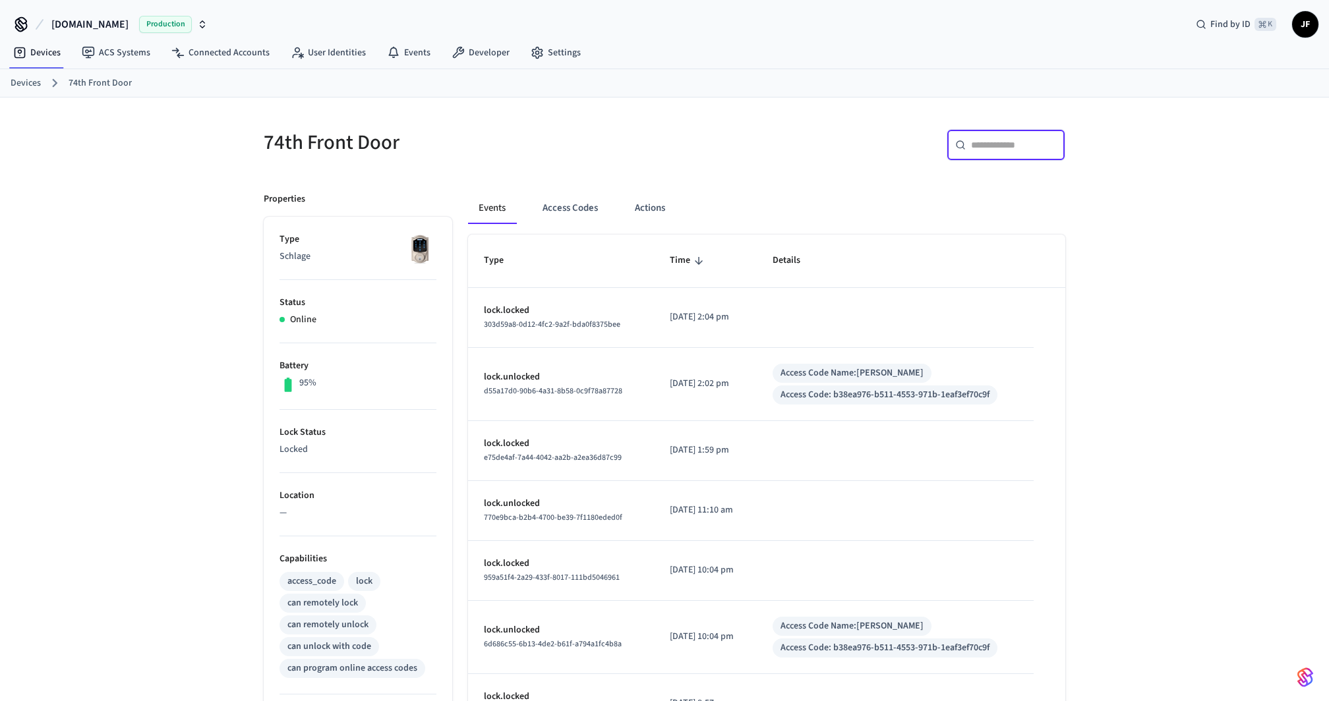
click at [1048, 138] on input "text" at bounding box center [1014, 144] width 86 height 13
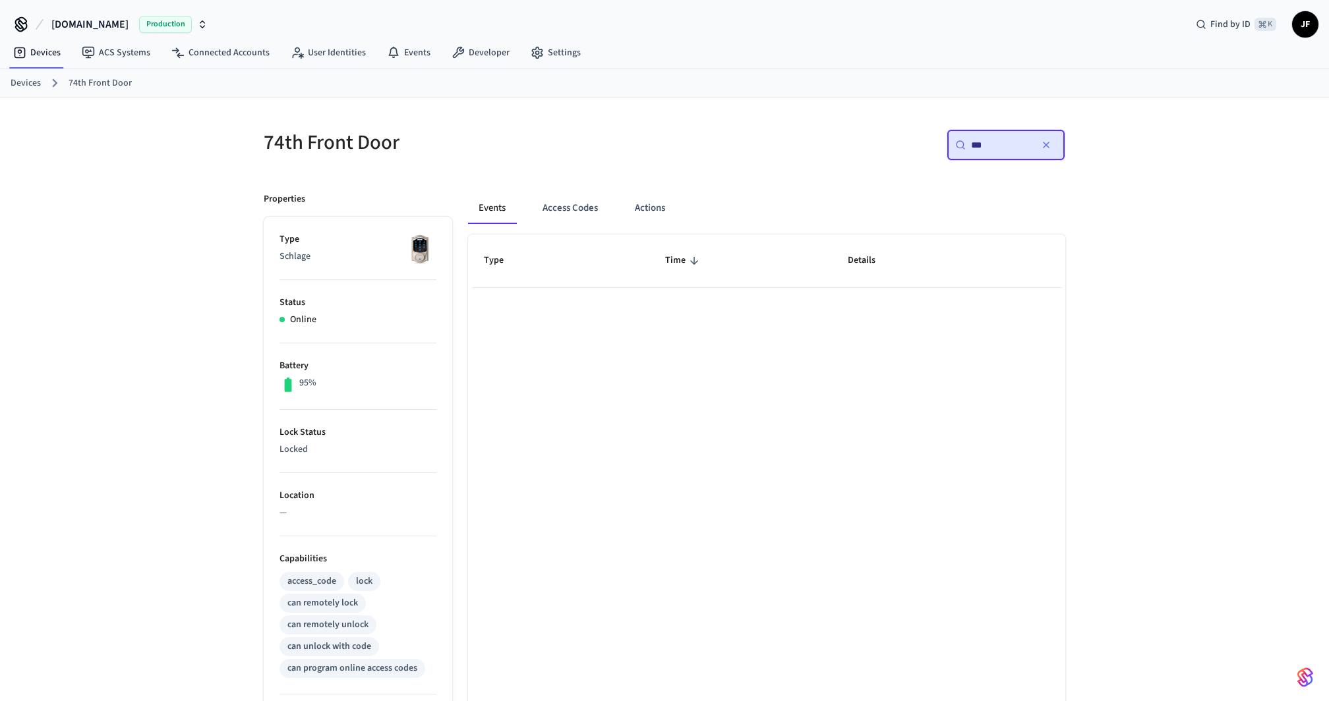
type input "****"
type input "******"
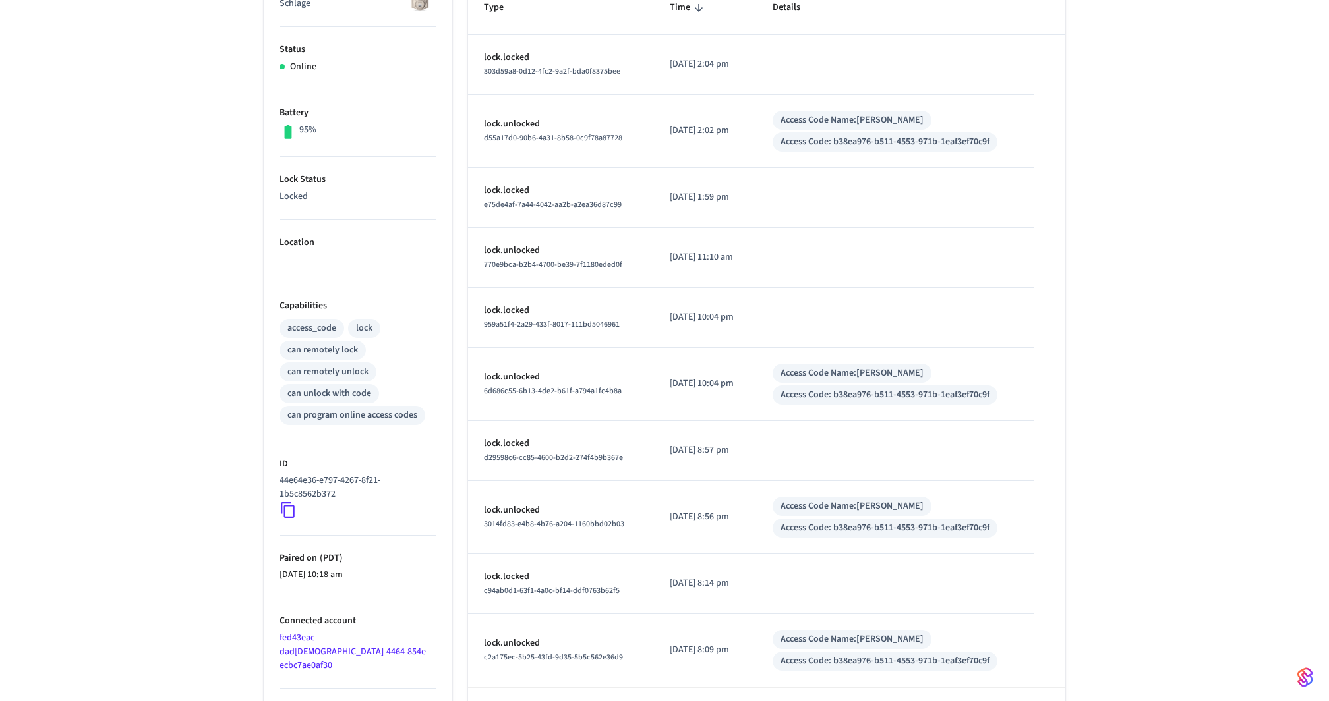
scroll to position [300, 0]
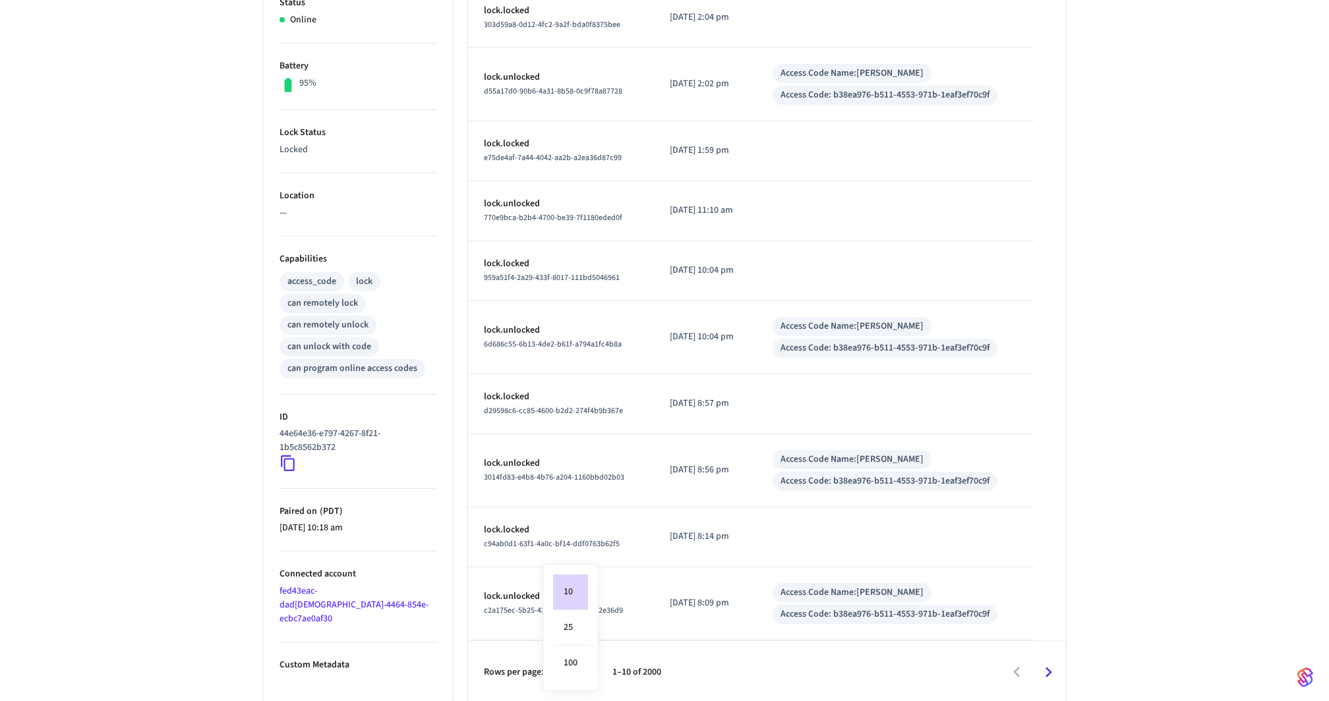
click at [580, 671] on body "Hospitable.com Production Find by ID ⌘ K JF Devices ACS Systems Connected Accou…" at bounding box center [664, 202] width 1329 height 1004
click at [581, 619] on li "25" at bounding box center [570, 628] width 35 height 36
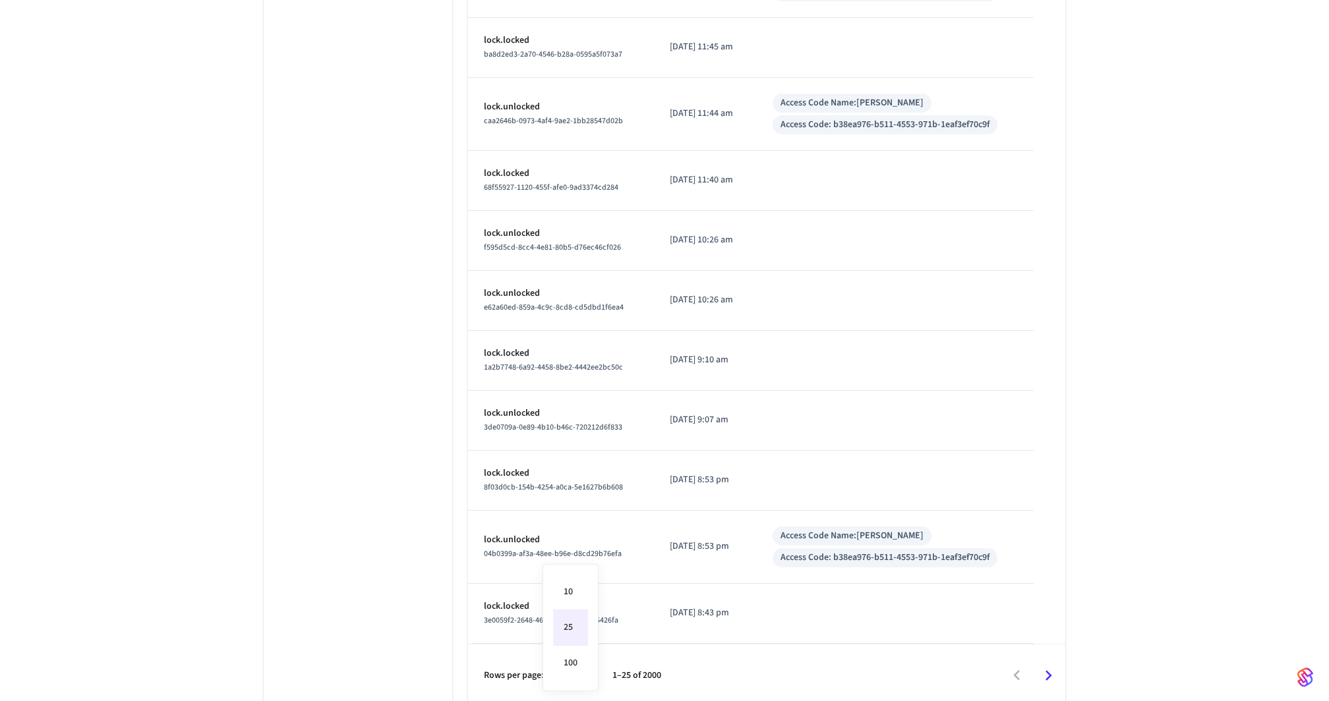
click at [577, 654] on li "100" at bounding box center [570, 663] width 35 height 35
type input "***"
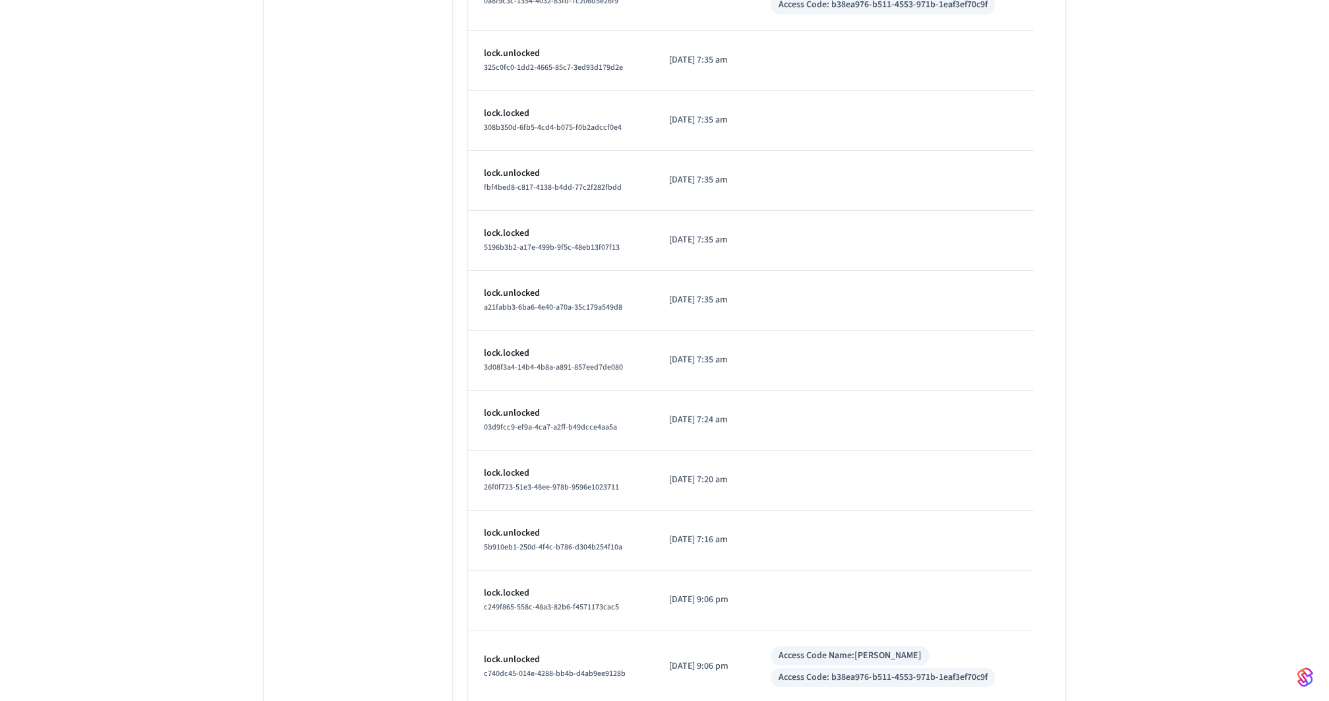
scroll to position [2668, 0]
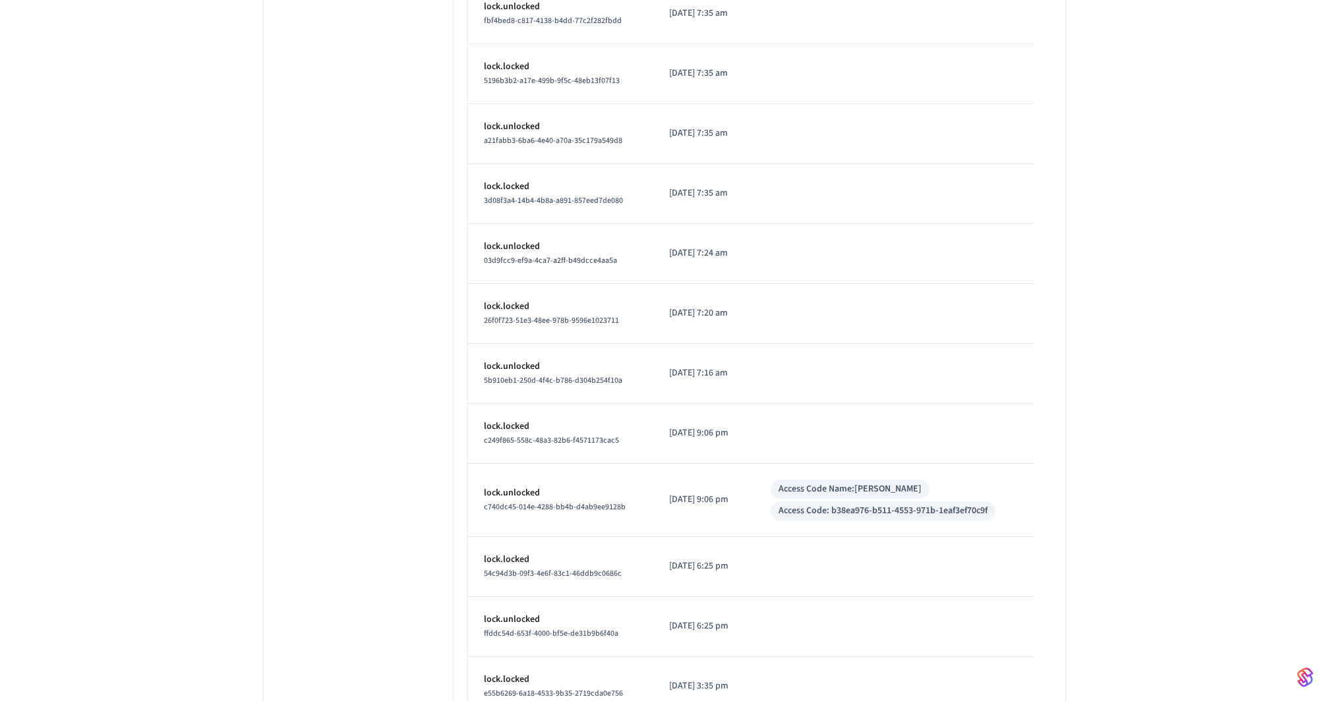
click at [1207, 333] on div "74th Front Door ​ ​ Properties Type Schlage Status Online Battery 95% Lock Stat…" at bounding box center [664, 694] width 1329 height 6528
